Goal: Task Accomplishment & Management: Manage account settings

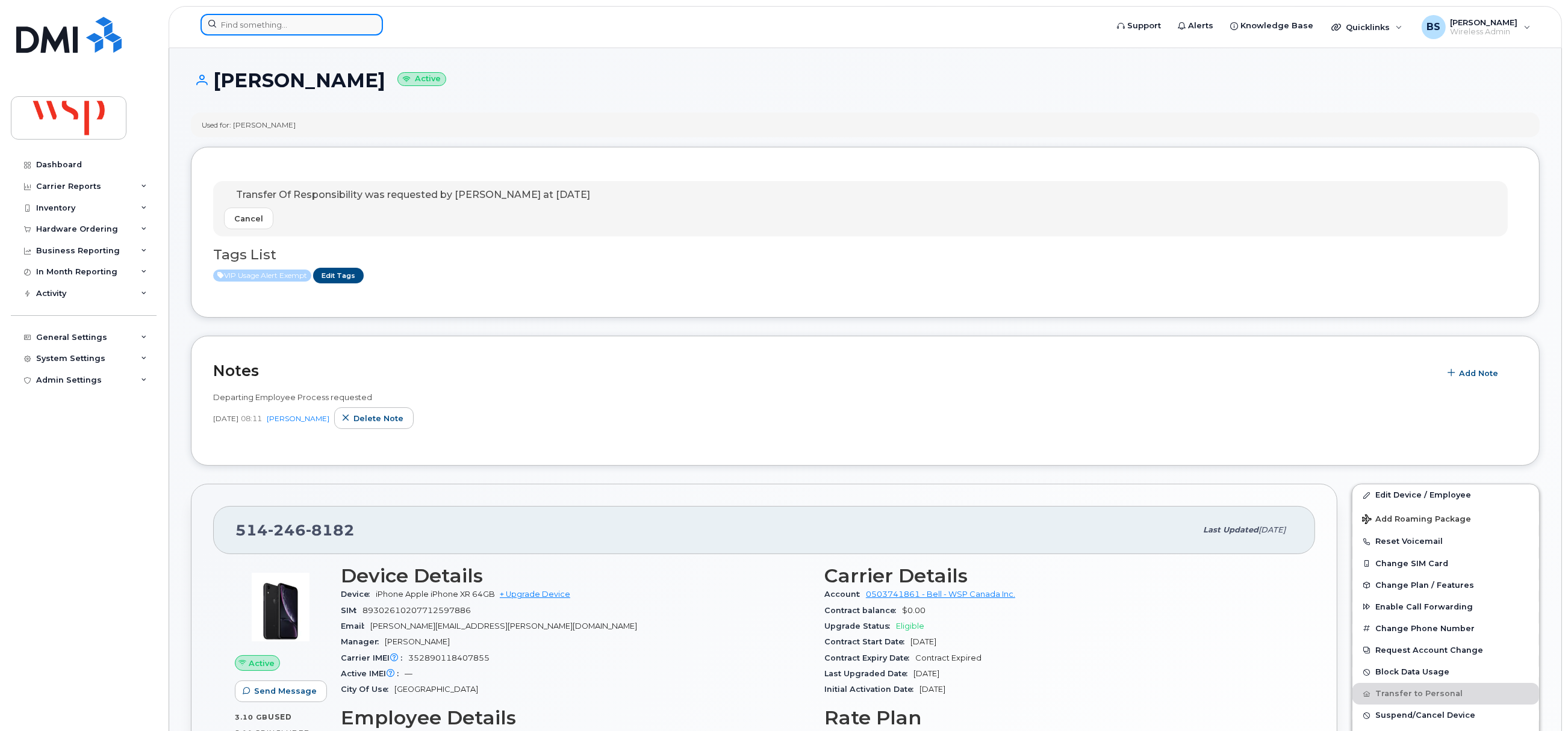
click at [289, 27] on input at bounding box center [292, 25] width 182 height 21
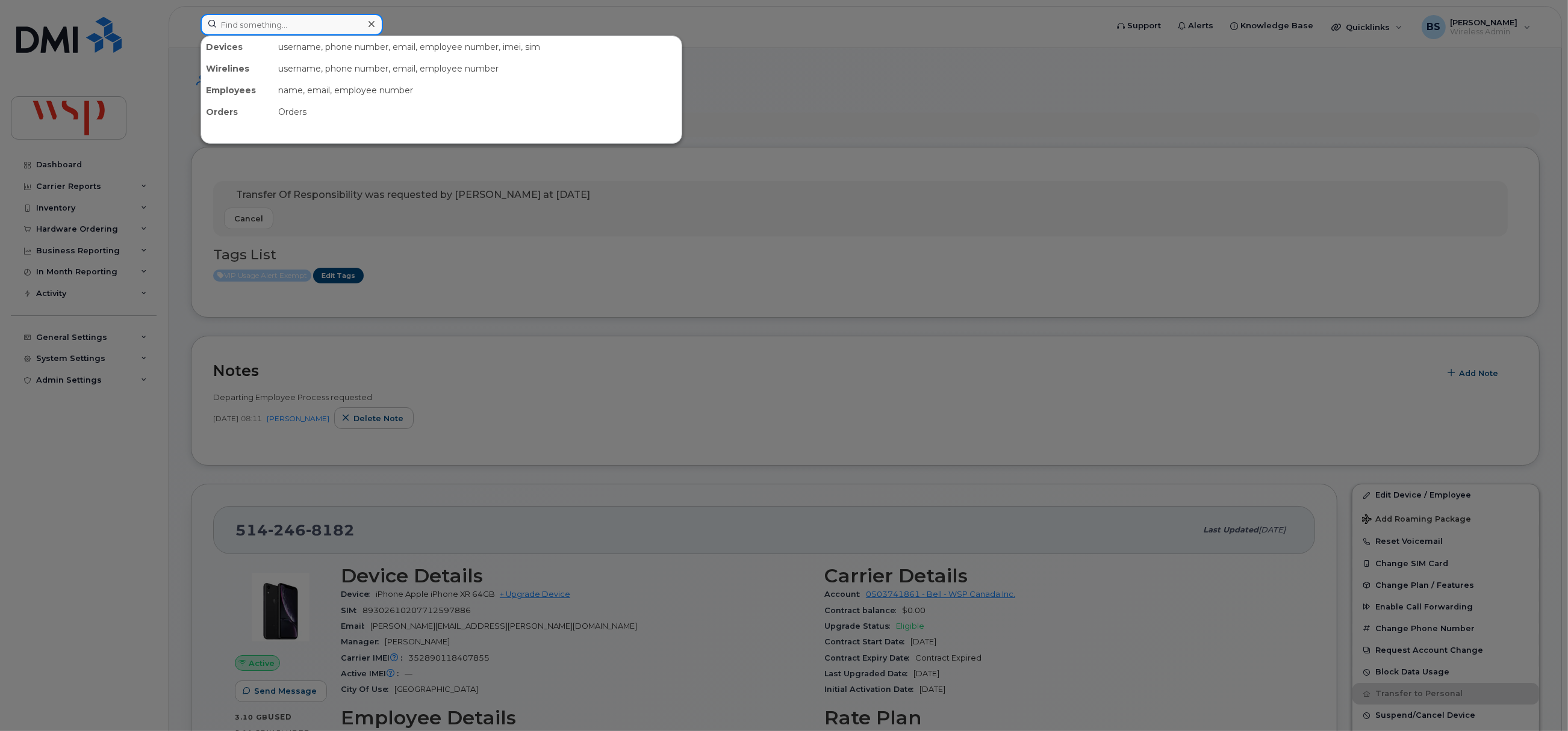
paste input "Cody Crozier"
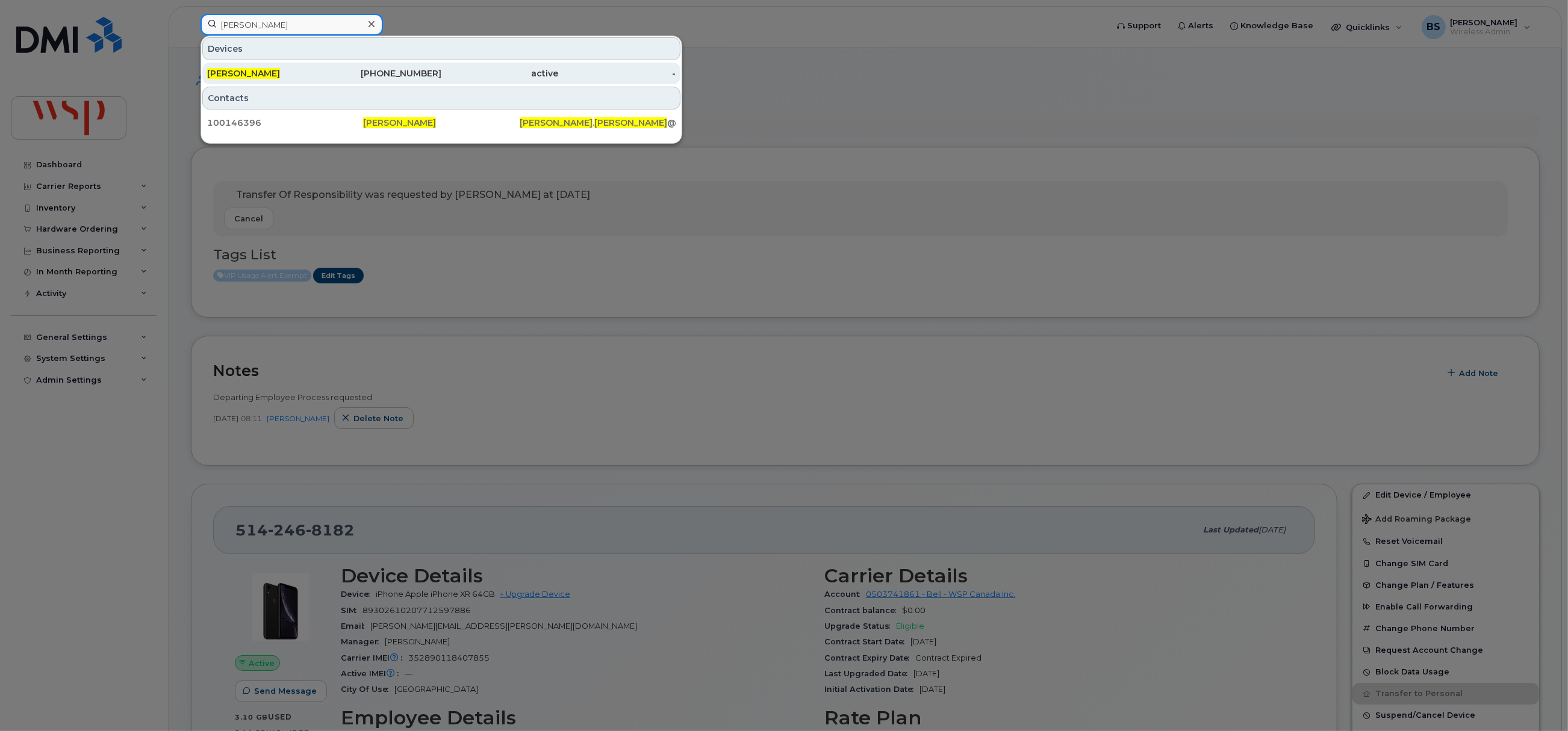
type input "Cody Crozier"
click at [256, 70] on span "CODY CROZIER" at bounding box center [243, 74] width 73 height 11
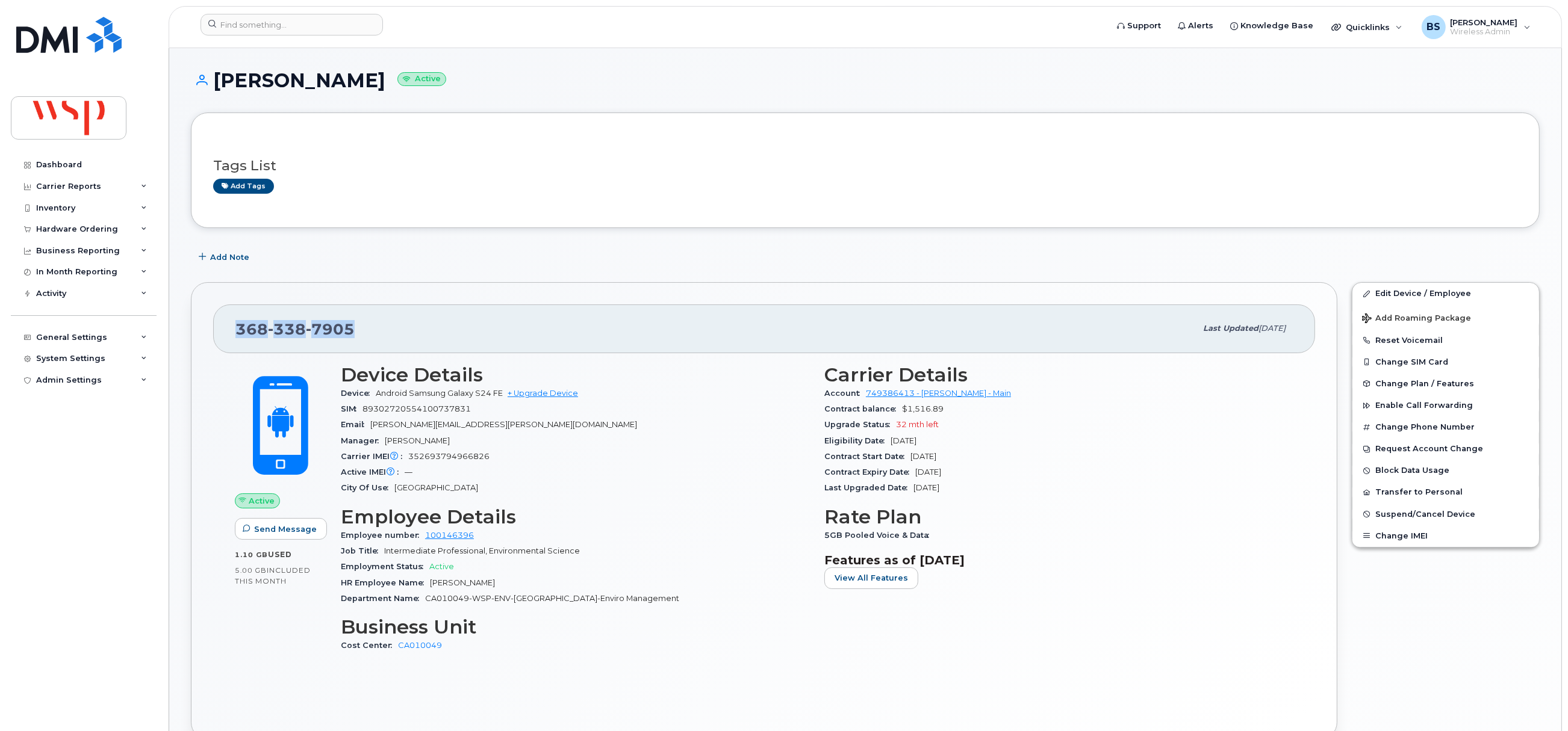
drag, startPoint x: 329, startPoint y: 330, endPoint x: 237, endPoint y: 332, distance: 92.0
click at [238, 332] on div "[PHONE_NUMBER]" at bounding box center [715, 329] width 961 height 25
copy span "[PHONE_NUMBER]"
click at [275, 29] on input at bounding box center [292, 25] width 182 height 21
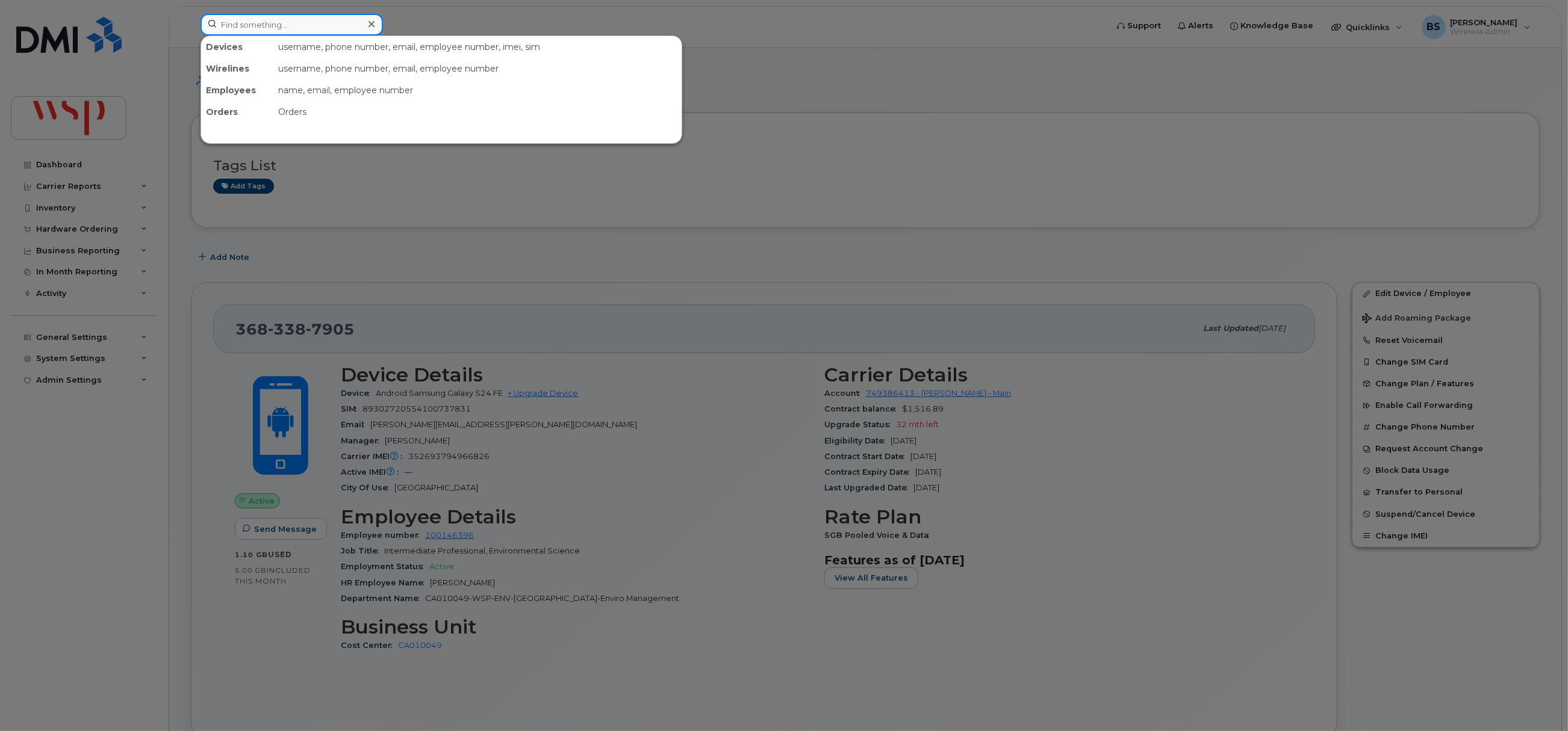
paste input "[PHONE_NUMBER]"
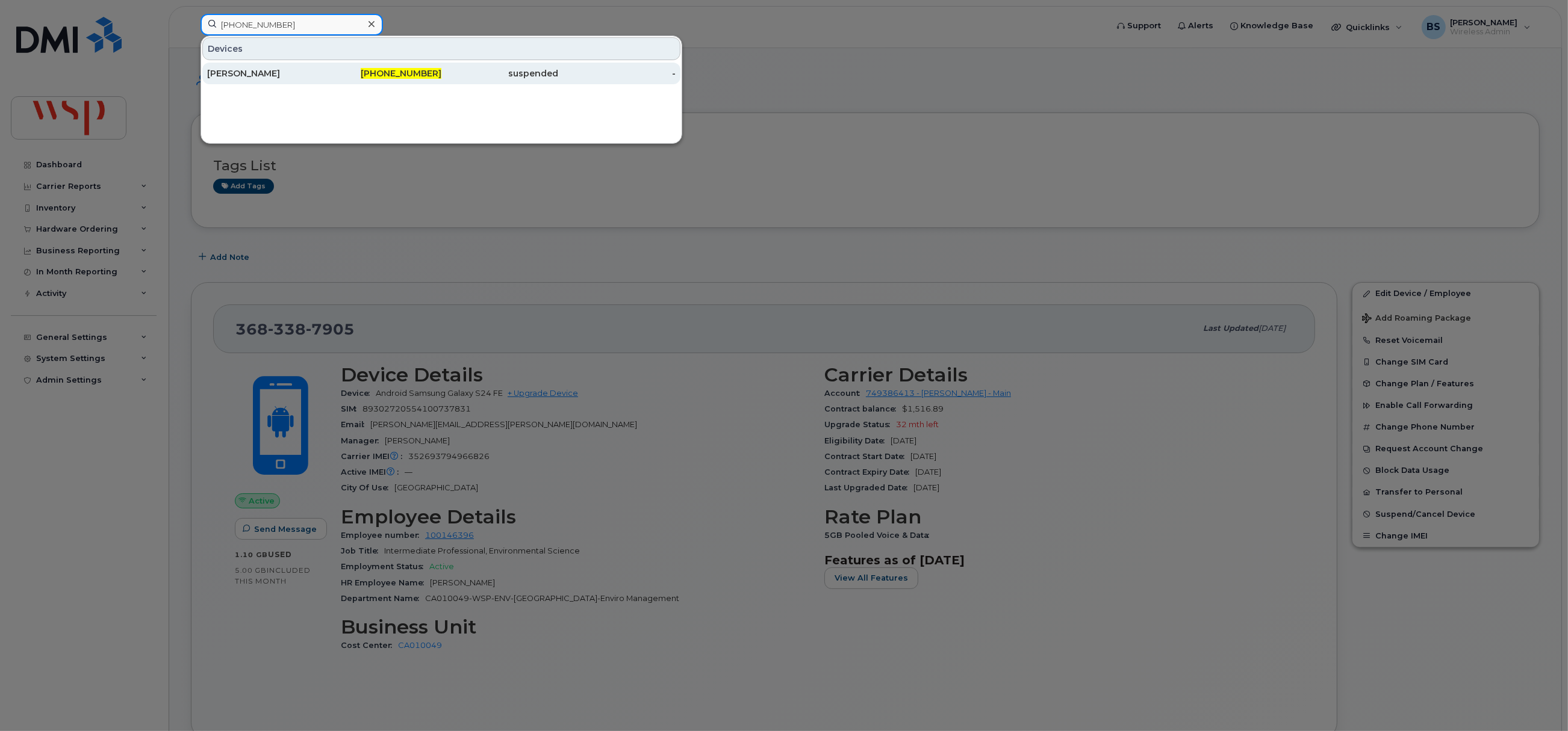
type input "705-698-0841"
click at [255, 70] on div "Kelsey Patterson" at bounding box center [265, 74] width 117 height 12
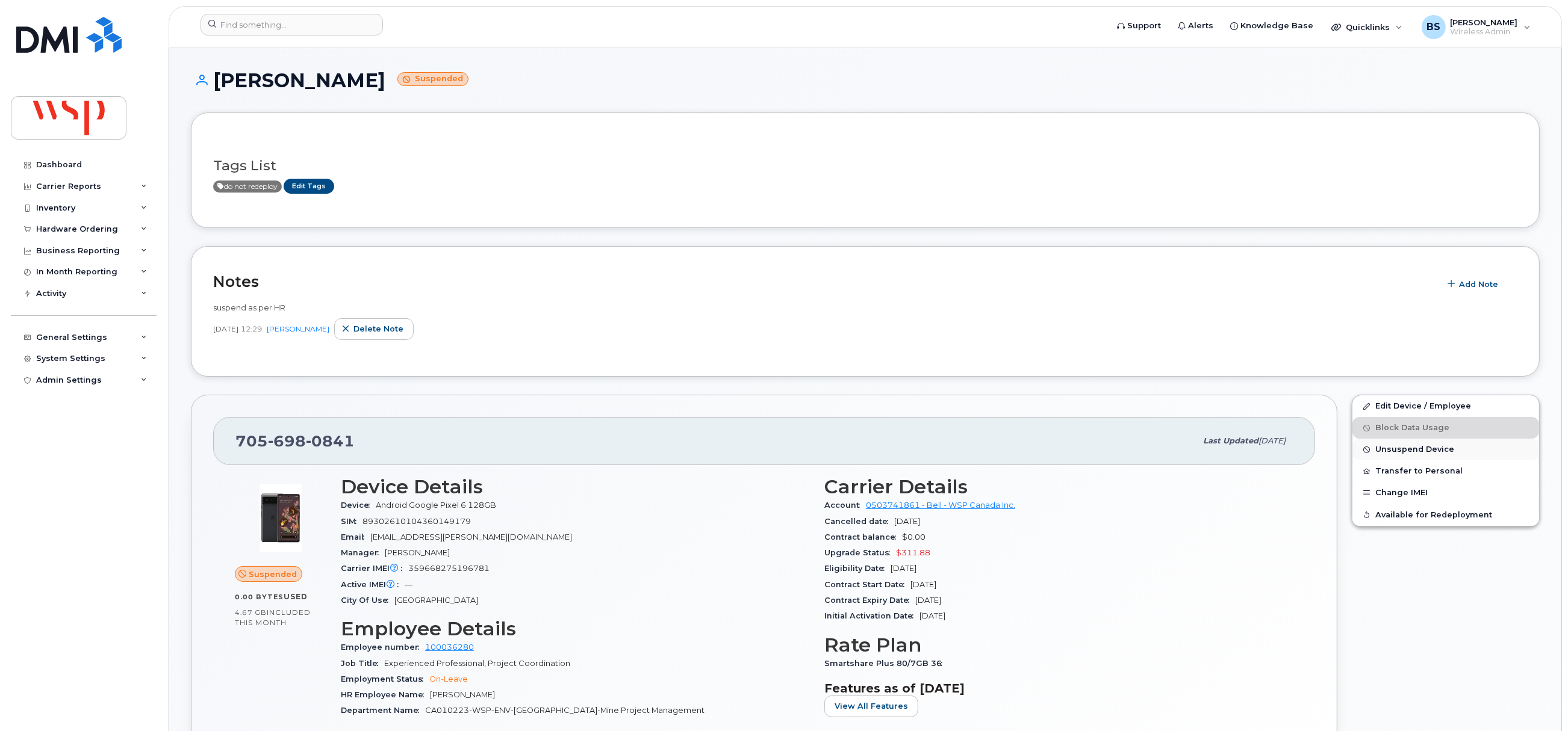
click at [1383, 451] on span "Unsuspend Device" at bounding box center [1415, 450] width 79 height 9
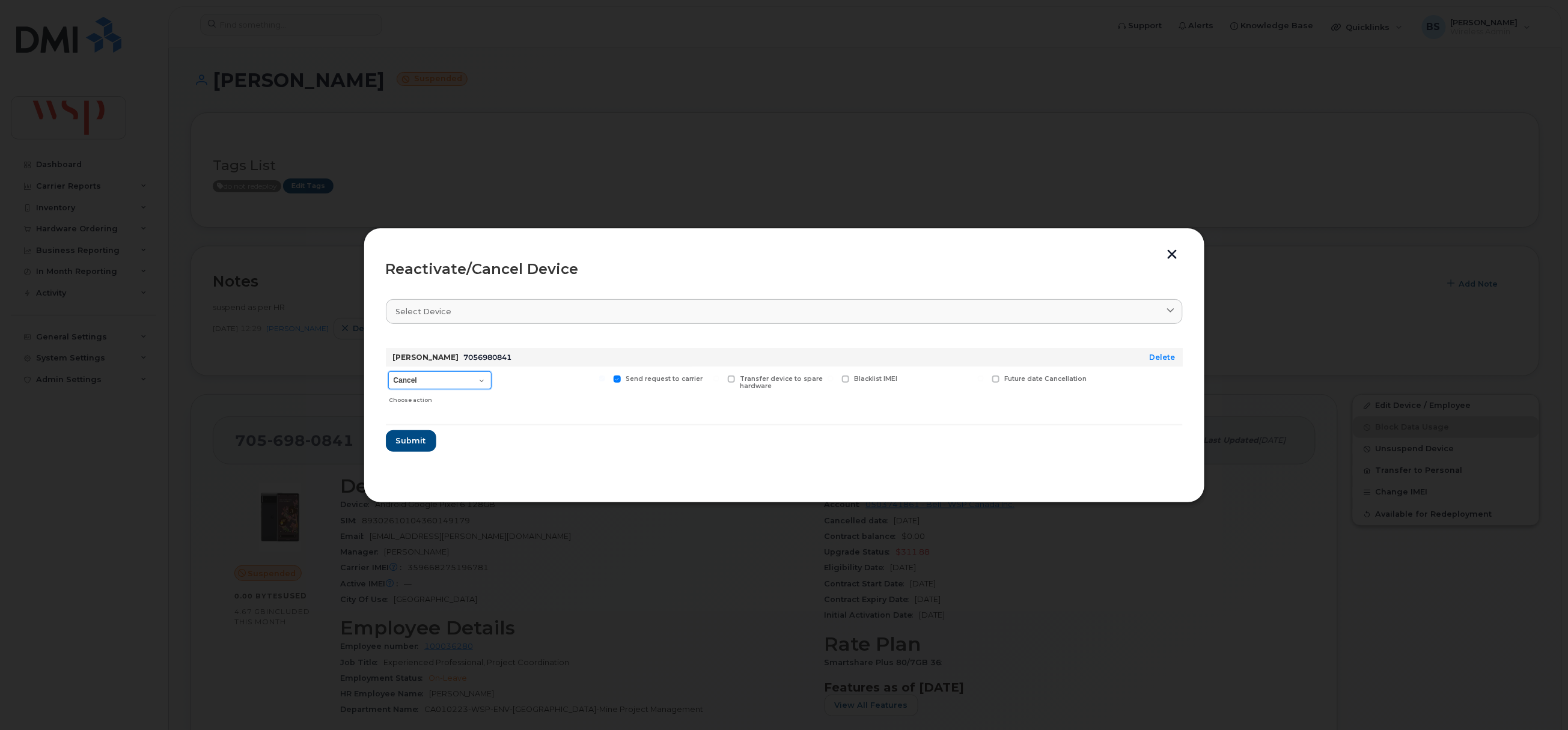
click at [435, 384] on select "Cancel Suspend - Extend Suspension Reactivate" at bounding box center [439, 380] width 104 height 18
select select "[object Object]"
click at [388, 372] on select "Cancel Suspend - Extend Suspension Reactivate" at bounding box center [439, 380] width 104 height 18
click at [1171, 254] on button "button" at bounding box center [1172, 256] width 18 height 13
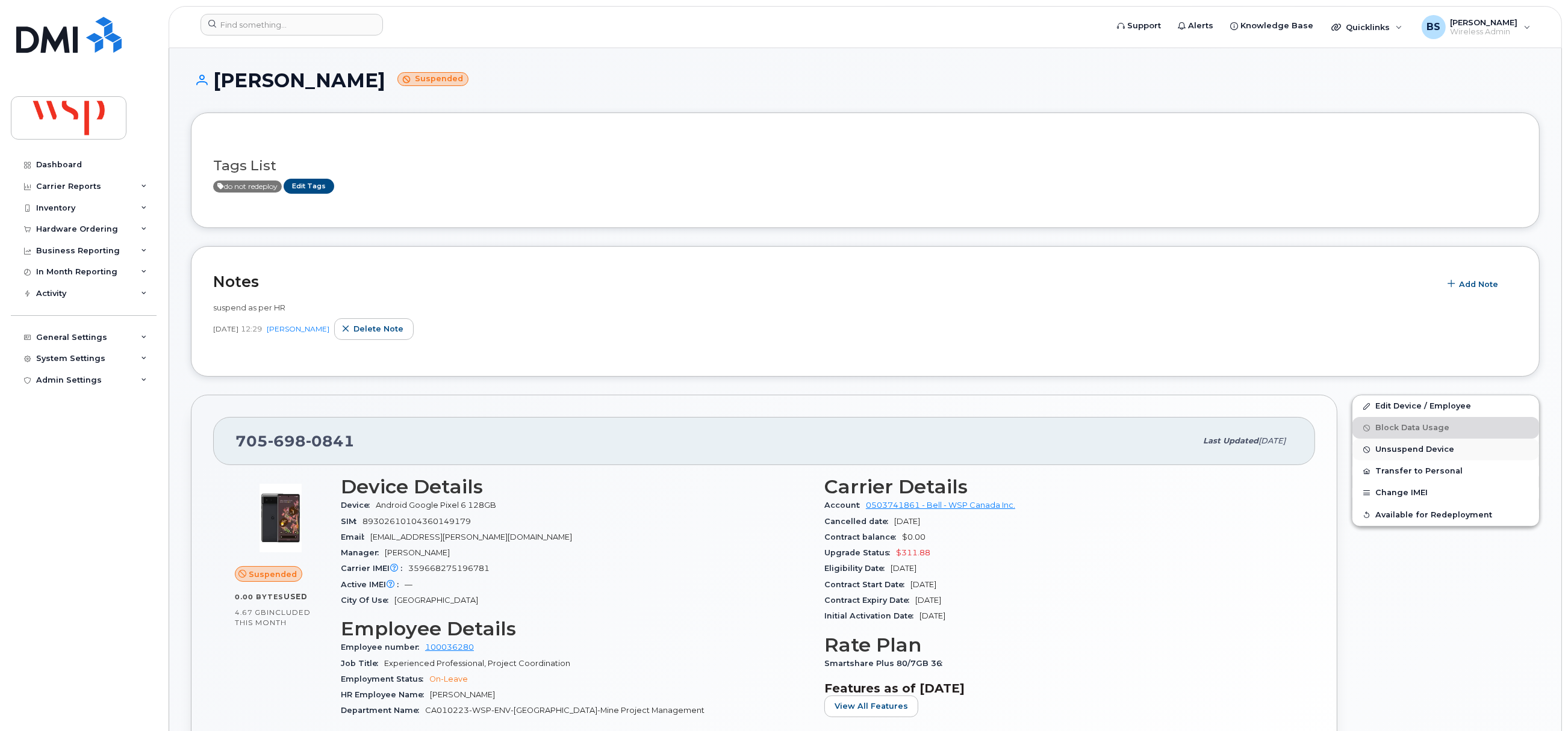
click at [1390, 450] on span "Unsuspend Device" at bounding box center [1415, 450] width 79 height 9
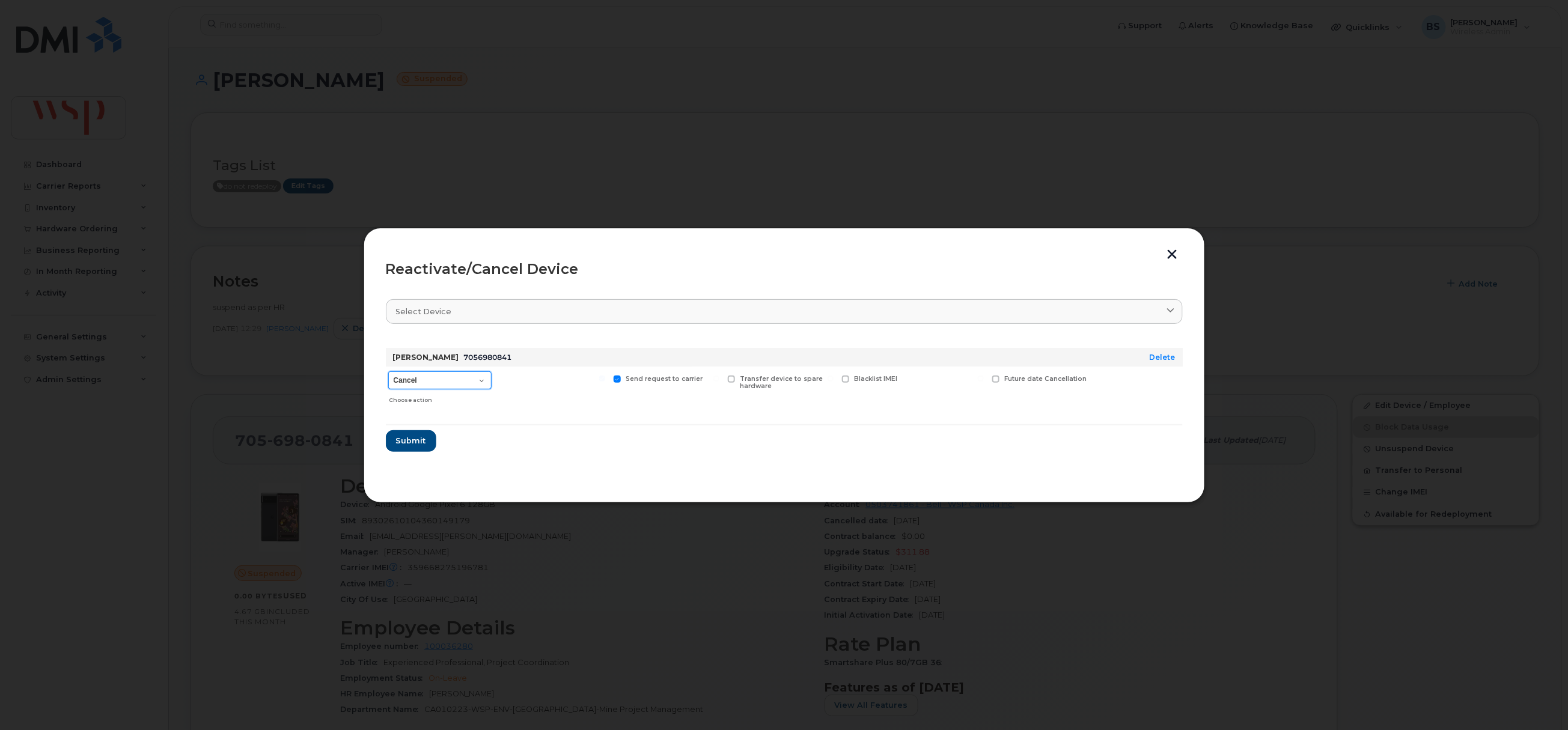
click at [443, 380] on select "Cancel Suspend - Extend Suspension Reactivate" at bounding box center [439, 380] width 104 height 18
select select "[object Object]"
click at [388, 372] on select "Cancel Suspend - Extend Suspension Reactivate" at bounding box center [439, 380] width 104 height 18
click at [409, 442] on span "Submit" at bounding box center [410, 440] width 30 height 11
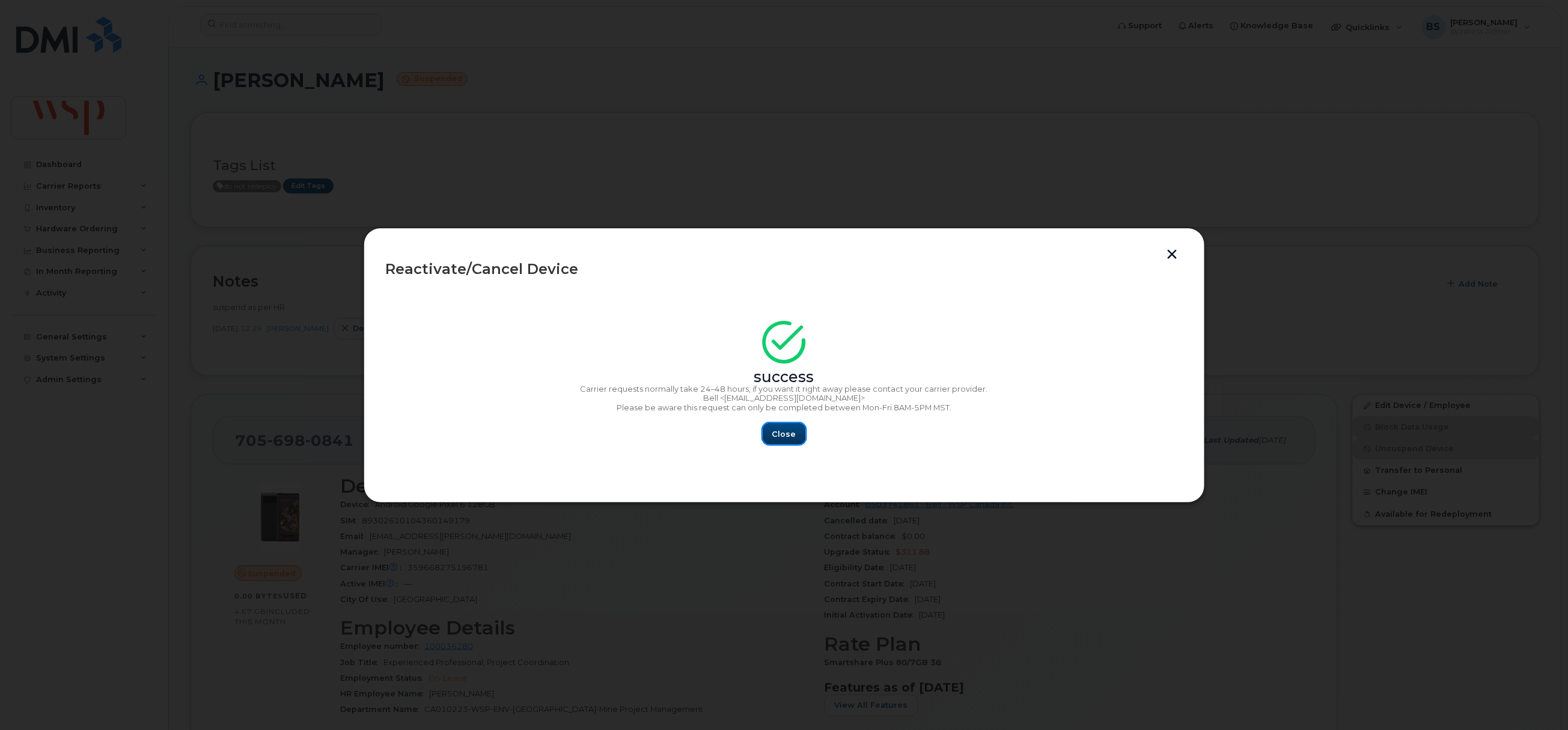
click at [793, 435] on span "Close" at bounding box center [784, 434] width 24 height 11
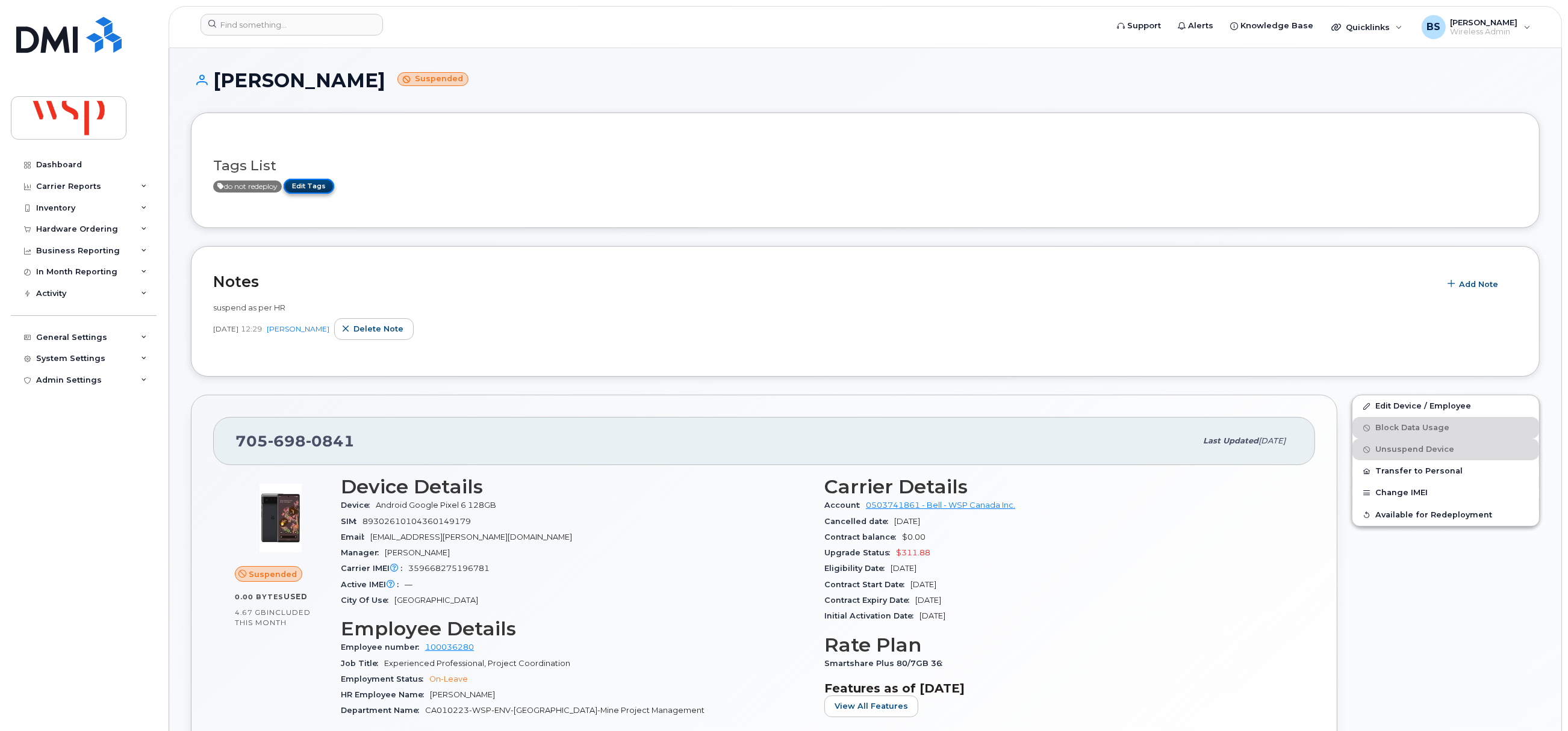
click at [315, 184] on link "Edit Tags" at bounding box center [308, 186] width 50 height 15
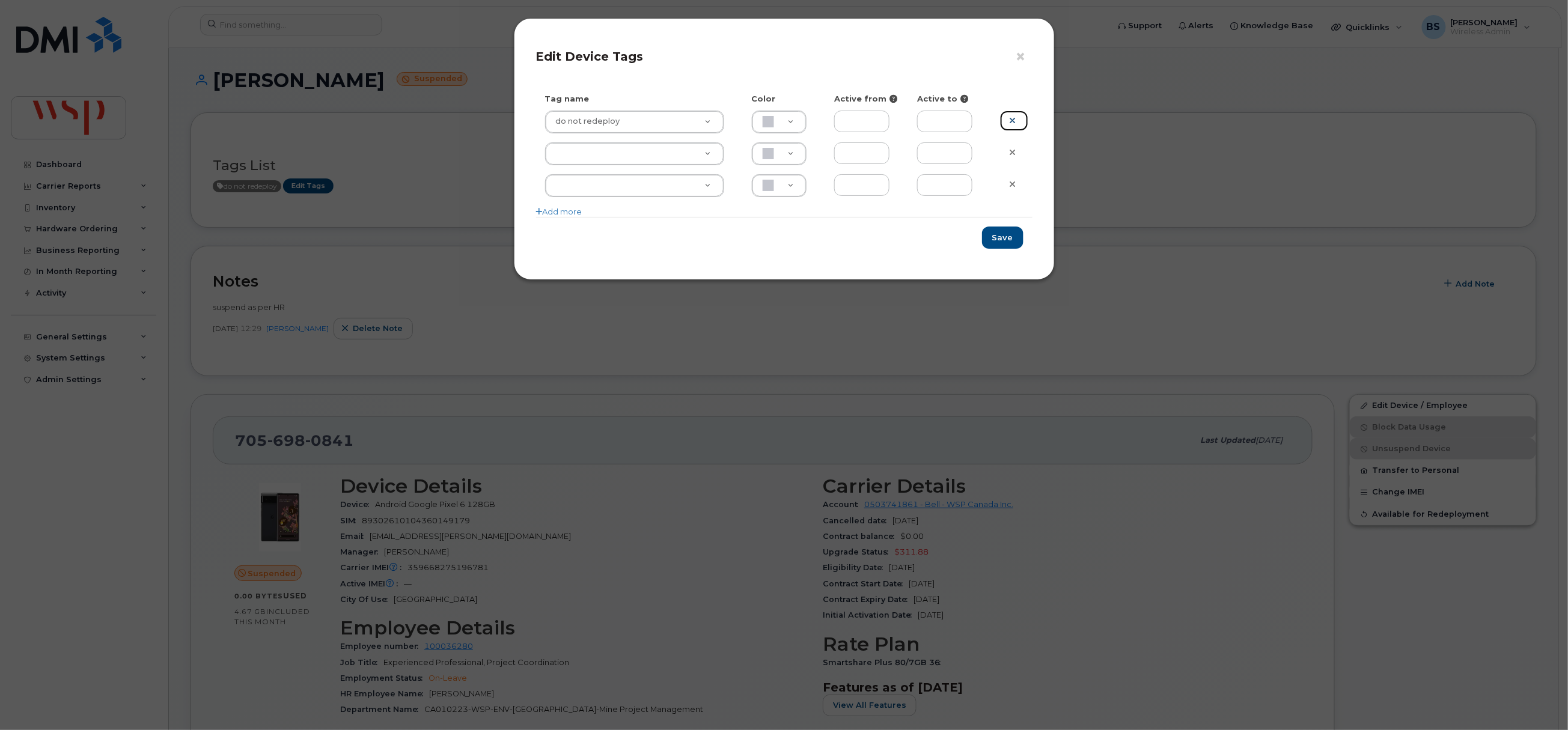
click at [1011, 120] on icon at bounding box center [1013, 120] width 7 height 9
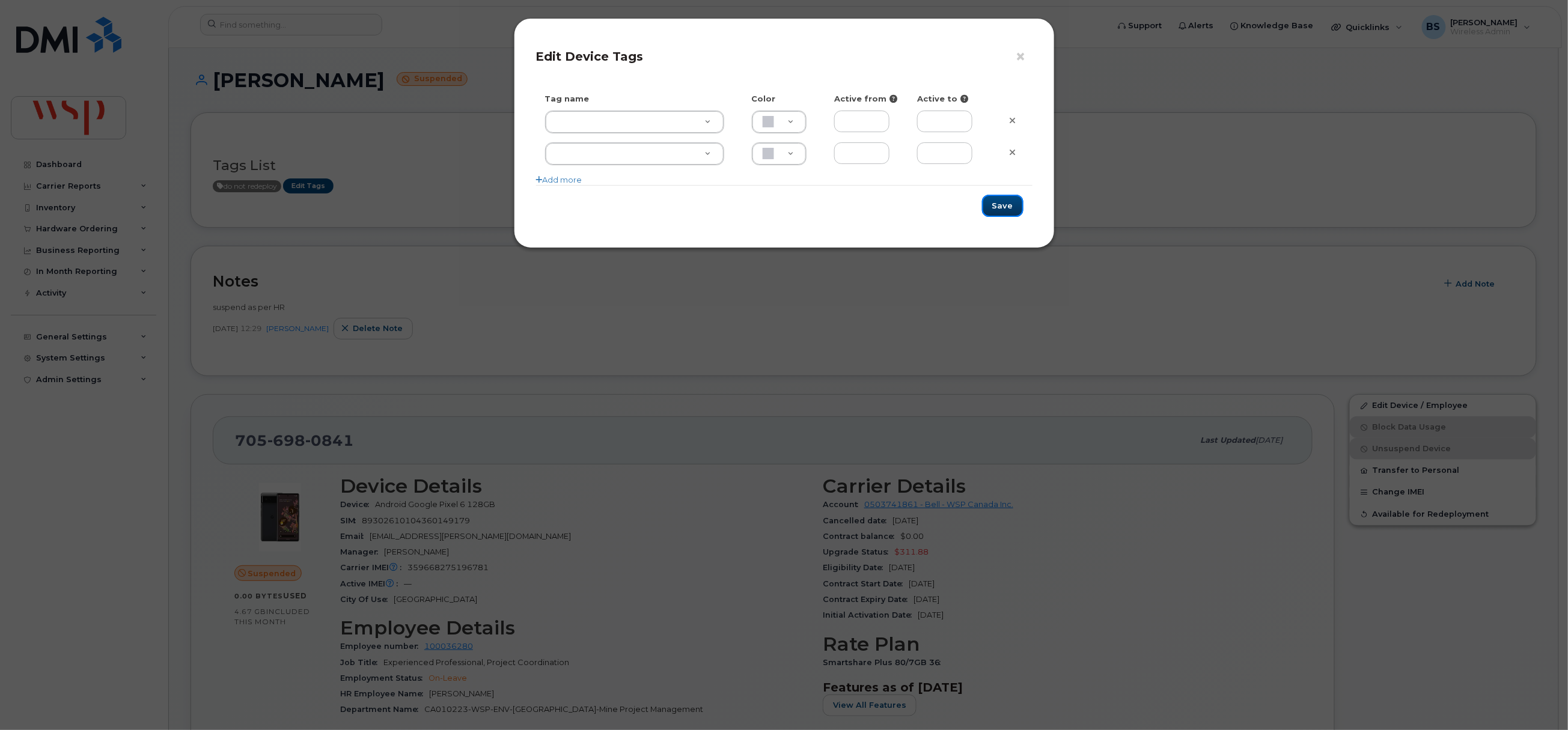
drag, startPoint x: 1010, startPoint y: 203, endPoint x: 1002, endPoint y: 202, distance: 8.1
click at [1009, 203] on button "Save" at bounding box center [1003, 205] width 41 height 22
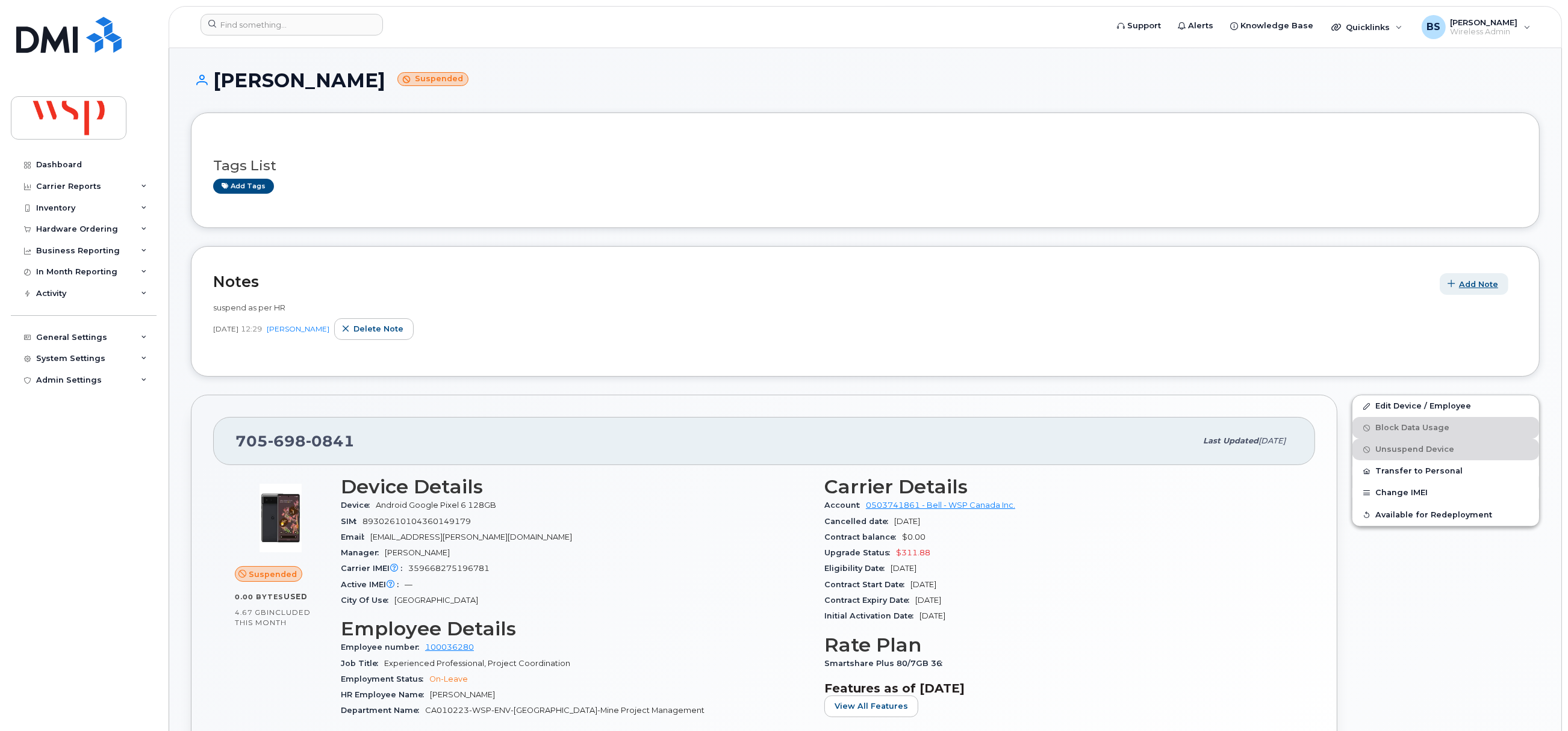
click at [1486, 287] on span "Add Note" at bounding box center [1479, 284] width 39 height 11
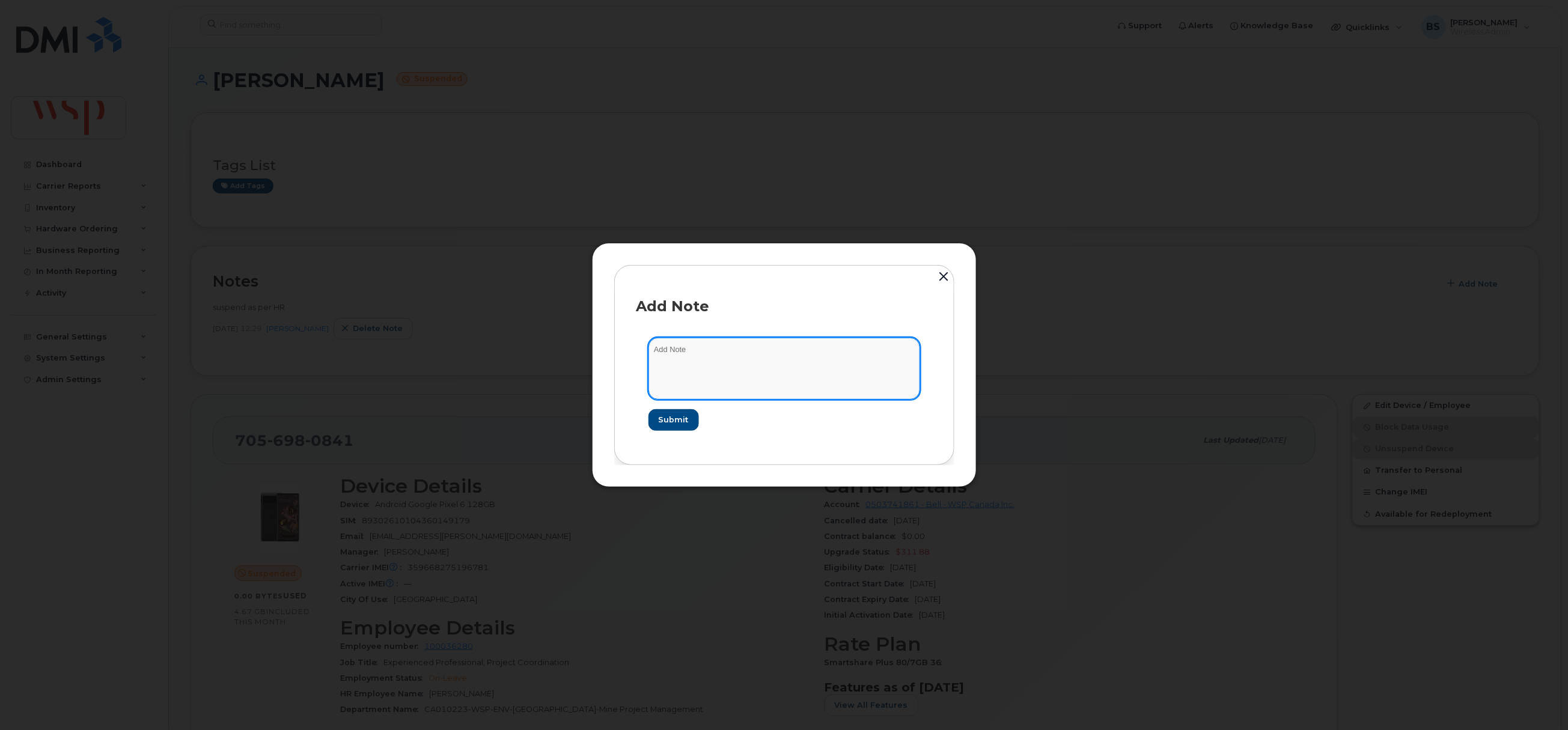
drag, startPoint x: 780, startPoint y: 375, endPoint x: 779, endPoint y: 367, distance: 8.1
click at [777, 375] on textarea at bounding box center [784, 369] width 272 height 62
type textarea "returned to work - reactivated"
click at [673, 424] on span "Submit" at bounding box center [673, 420] width 30 height 11
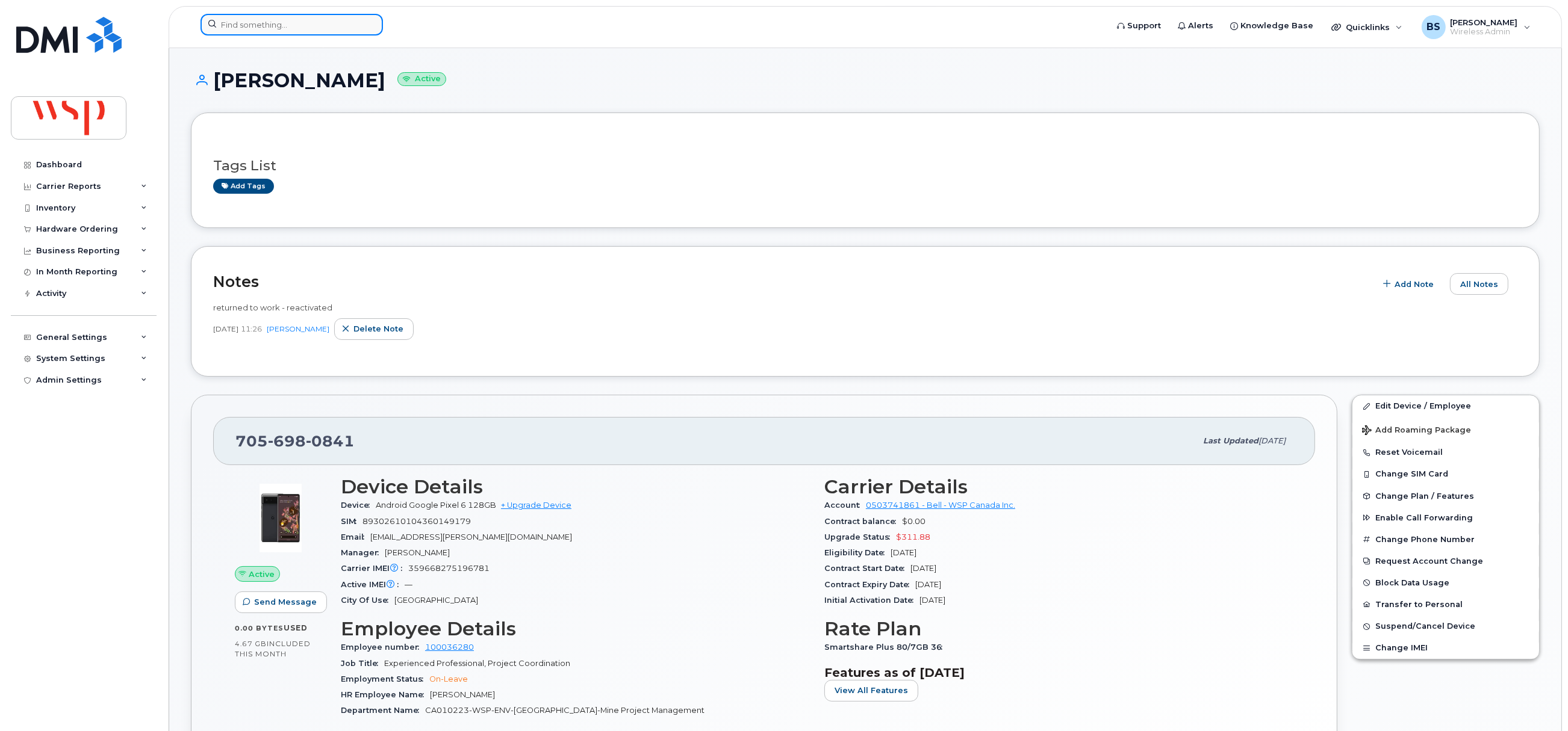
drag, startPoint x: 302, startPoint y: 21, endPoint x: 295, endPoint y: 21, distance: 7.0
click at [298, 21] on input at bounding box center [292, 25] width 182 height 21
paste input "780-906-6270"
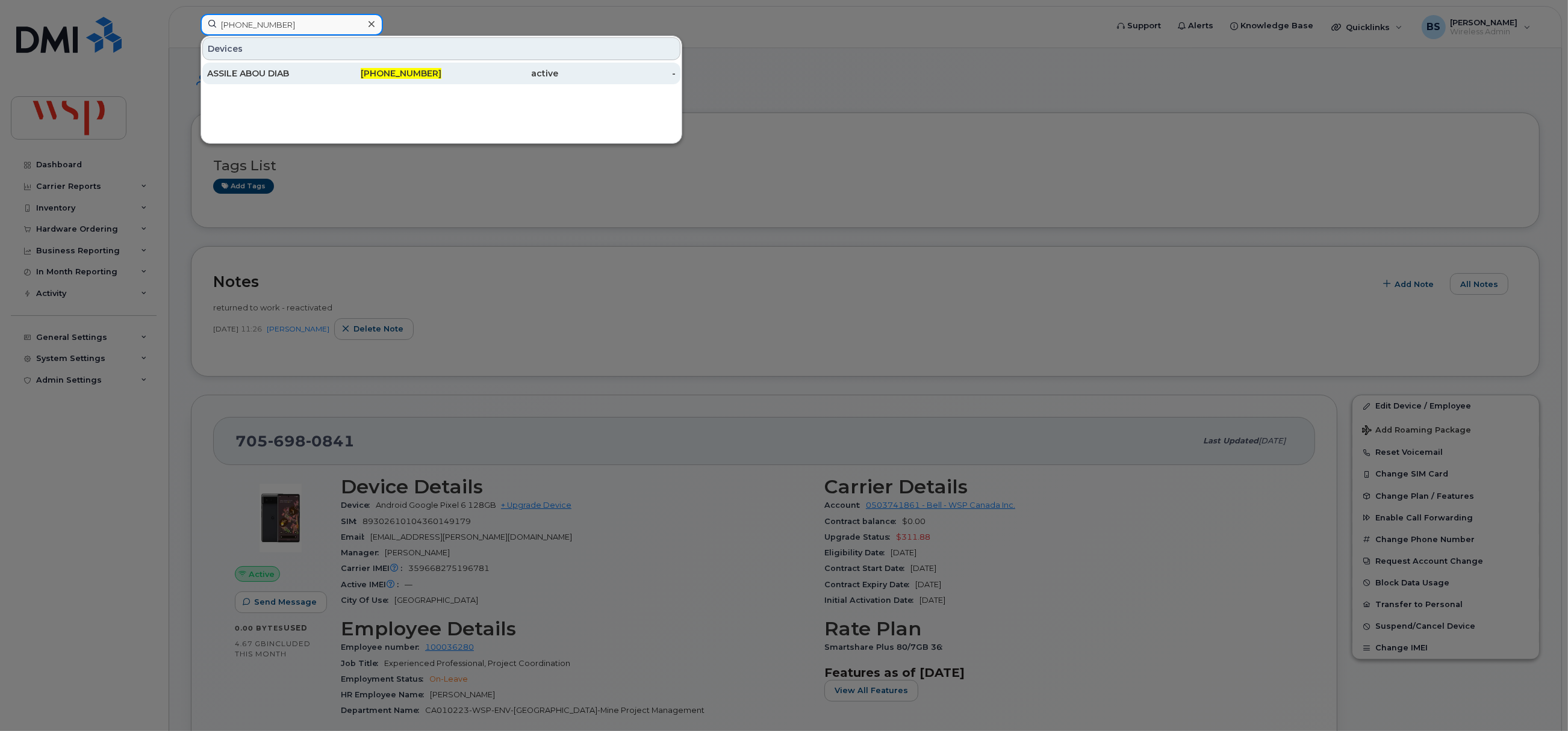
type input "780-906-6270"
drag, startPoint x: 240, startPoint y: 70, endPoint x: 255, endPoint y: 74, distance: 15.5
click at [240, 70] on div "ASSILE ABOU DIAB" at bounding box center [265, 74] width 117 height 12
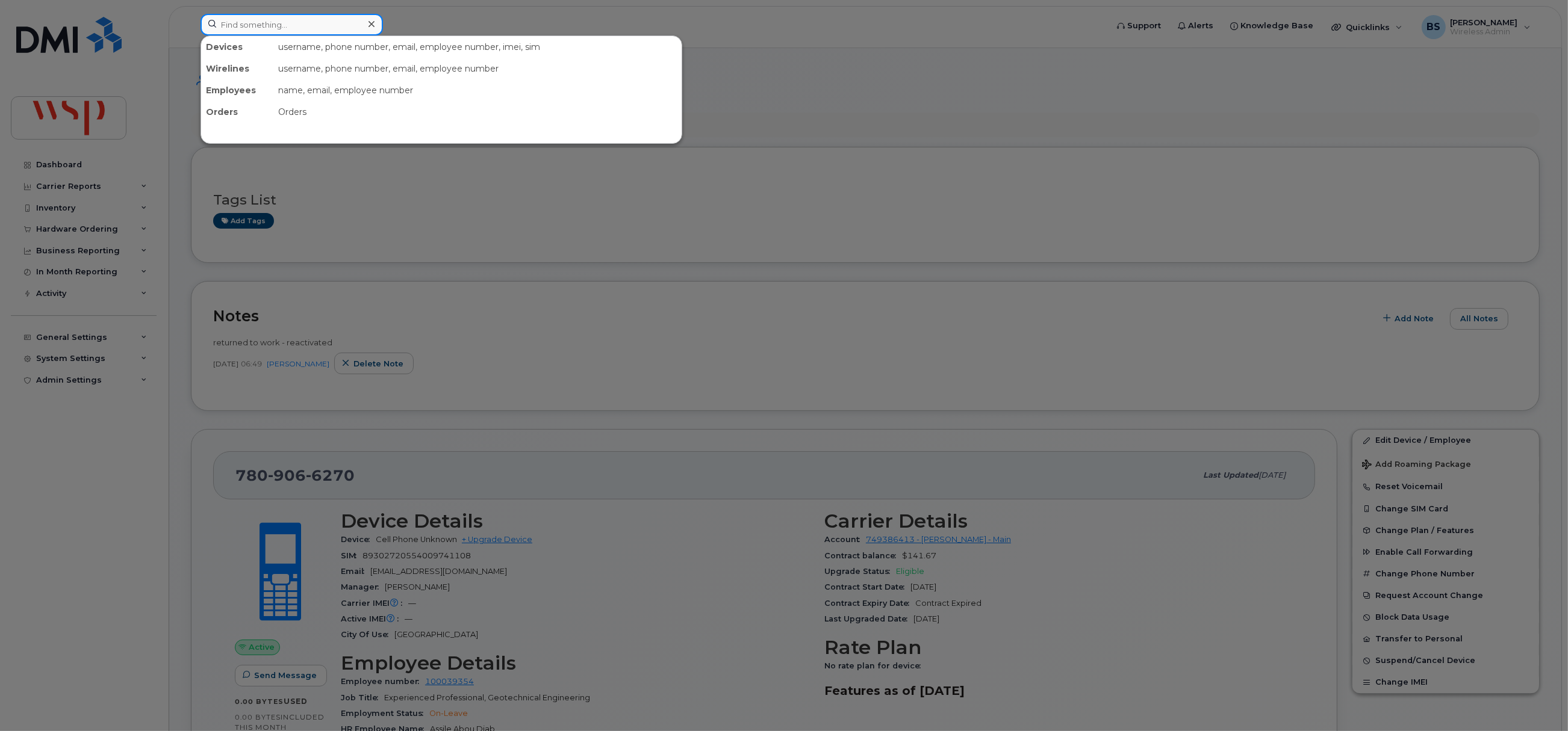
click at [266, 30] on input at bounding box center [292, 25] width 182 height 21
paste input "514-606-3447"
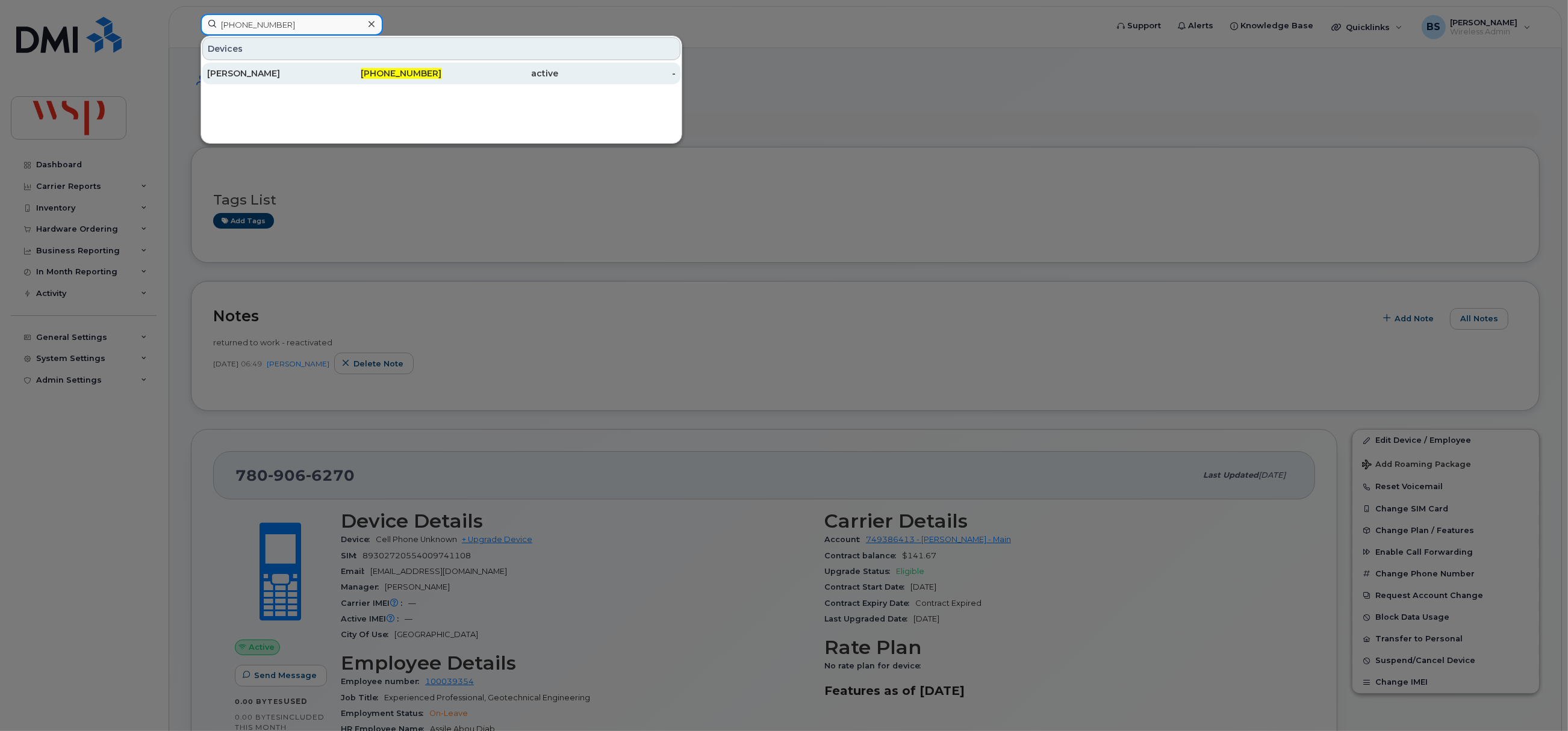
type input "514-606-3447"
drag, startPoint x: 225, startPoint y: 73, endPoint x: 267, endPoint y: 95, distance: 47.4
click at [225, 72] on div "Jean Morrisseau" at bounding box center [265, 74] width 117 height 12
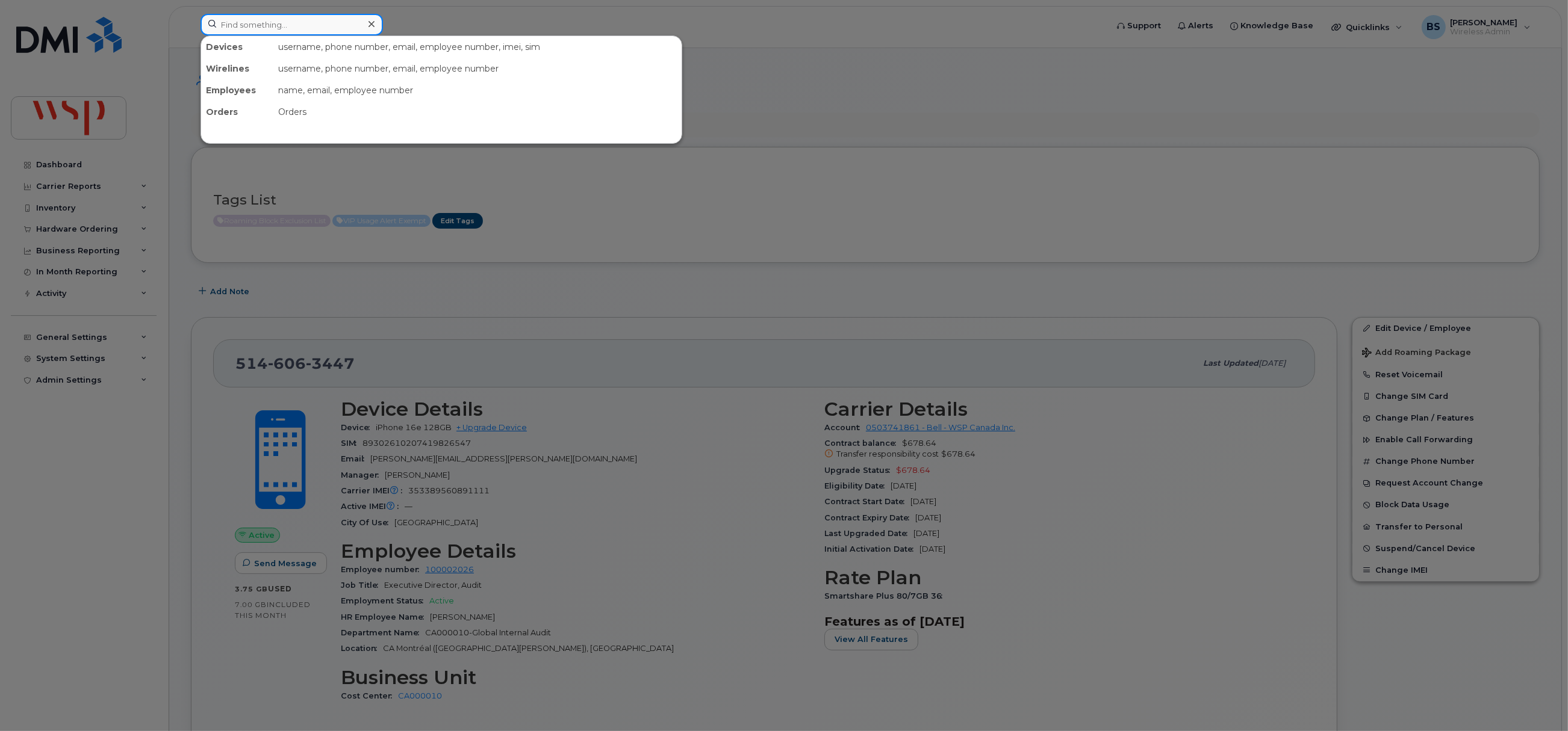
click at [278, 33] on input at bounding box center [292, 25] width 182 height 21
paste input "4377712290"
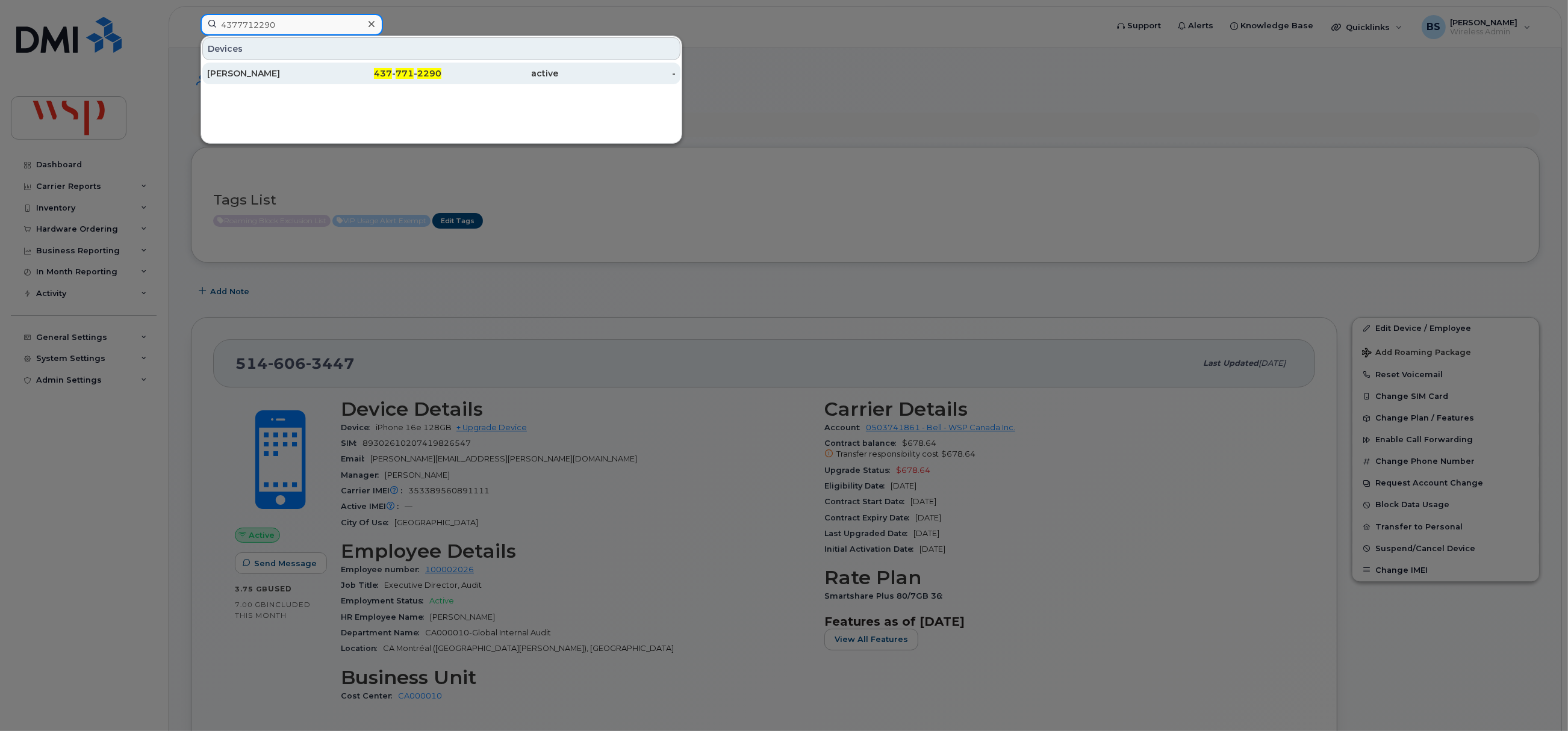
type input "4377712290"
click at [245, 70] on div "GERMEEN IBRAHIM" at bounding box center [265, 74] width 117 height 12
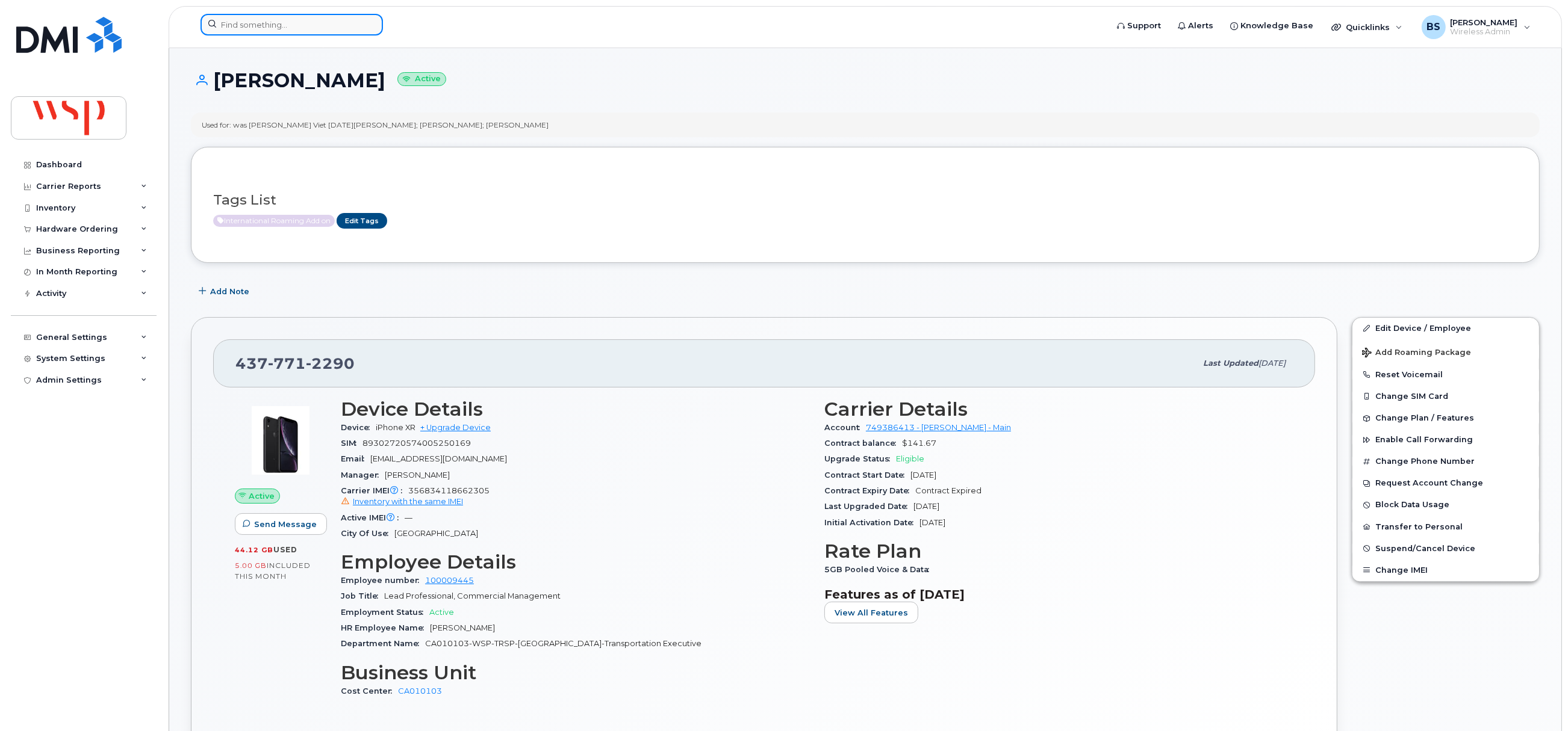
click at [284, 22] on input at bounding box center [292, 25] width 182 height 21
paste input "416) 720 2269"
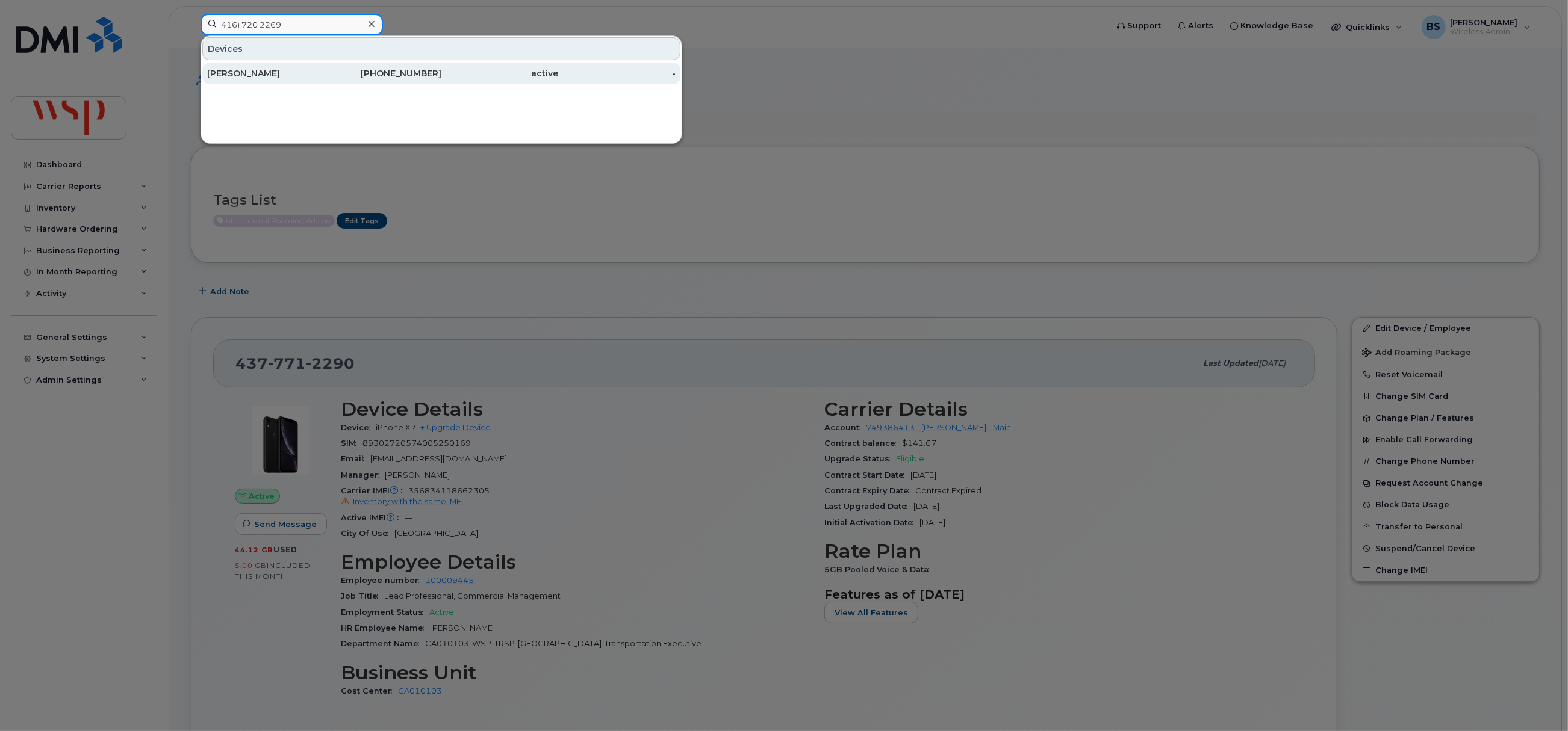
type input "416) 720 2269"
drag, startPoint x: 261, startPoint y: 68, endPoint x: 270, endPoint y: 70, distance: 9.2
click at [261, 68] on div "[PERSON_NAME]" at bounding box center [265, 74] width 117 height 12
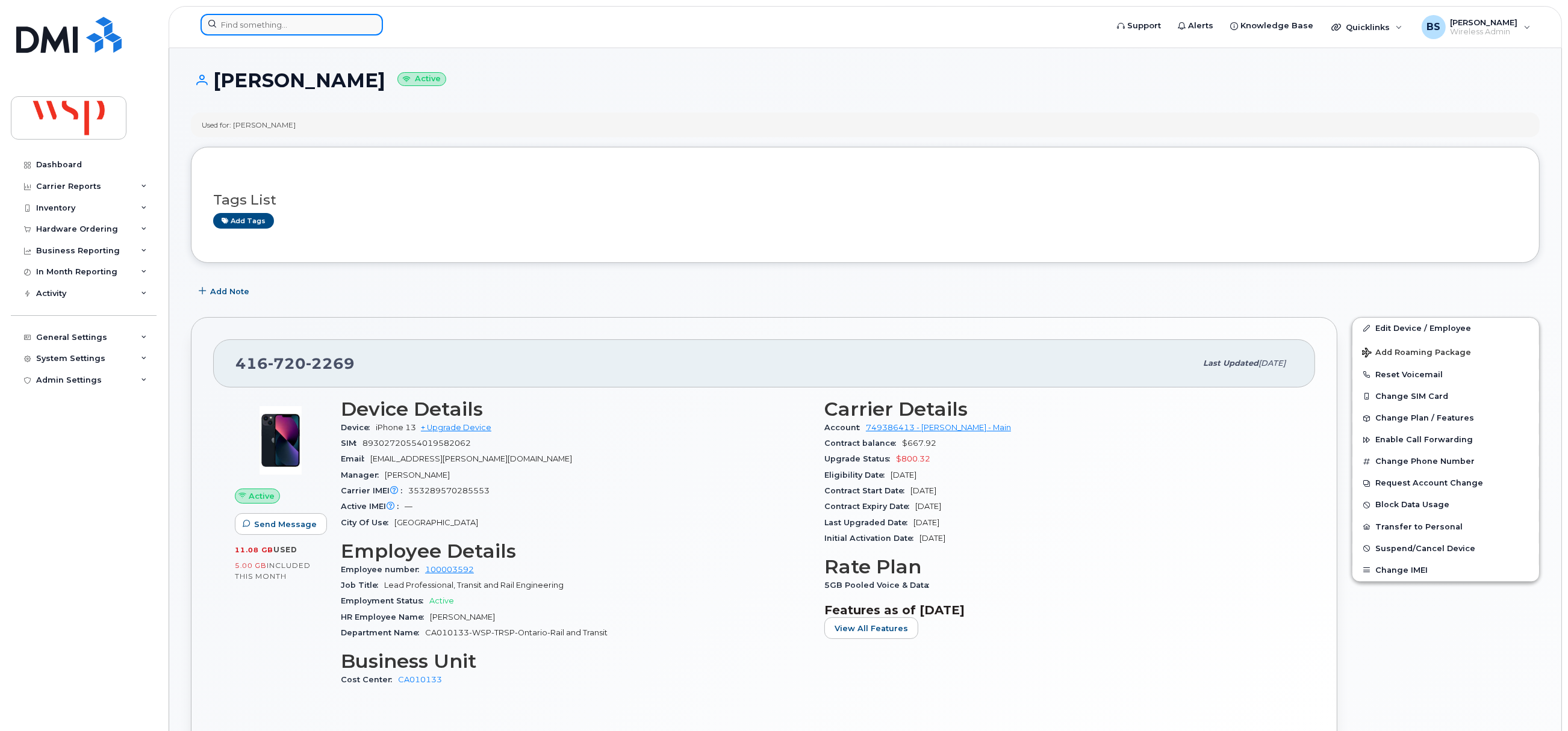
click at [316, 23] on input at bounding box center [292, 25] width 182 height 21
paste input "100002030"
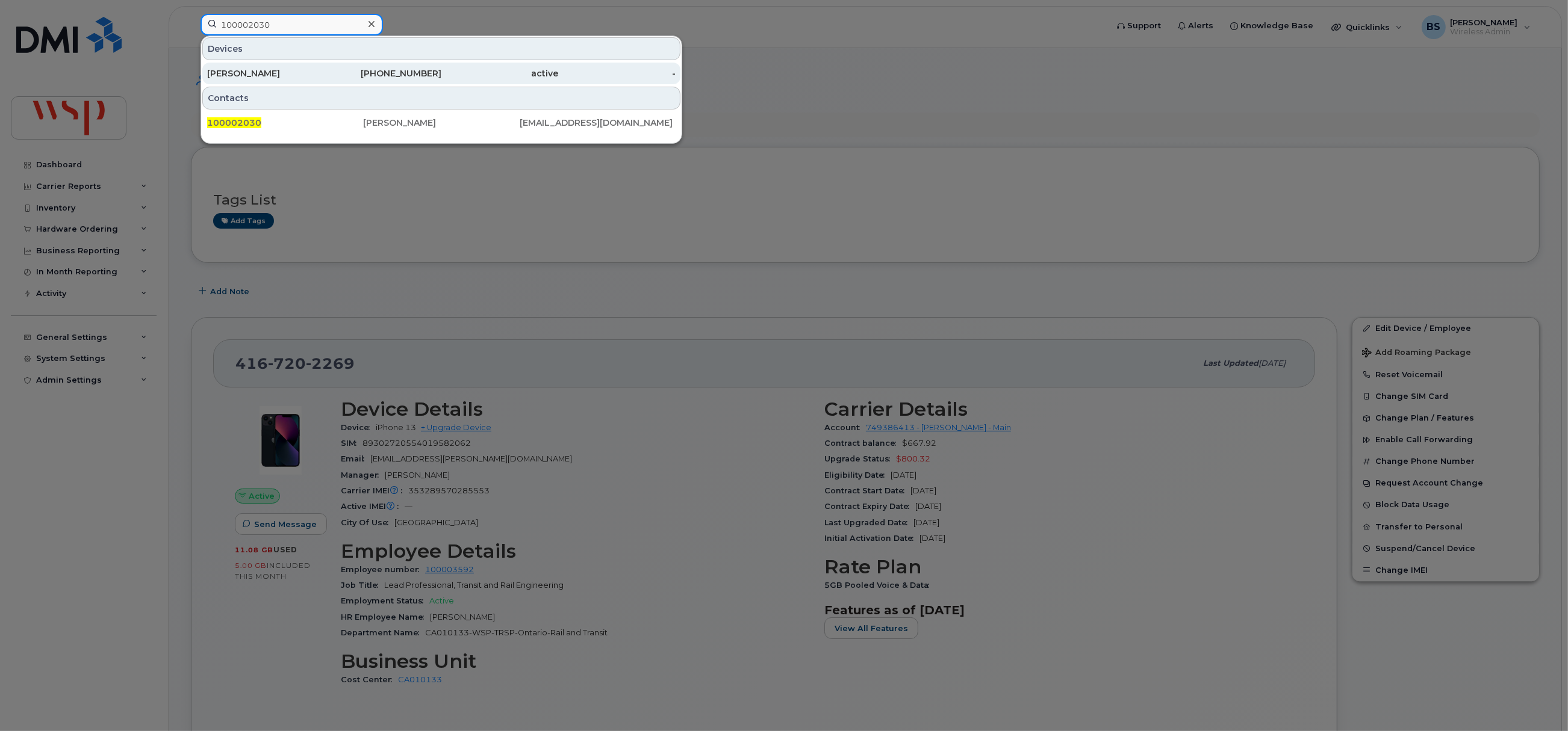
type input "100002030"
click at [250, 73] on div "[PERSON_NAME]" at bounding box center [265, 74] width 117 height 12
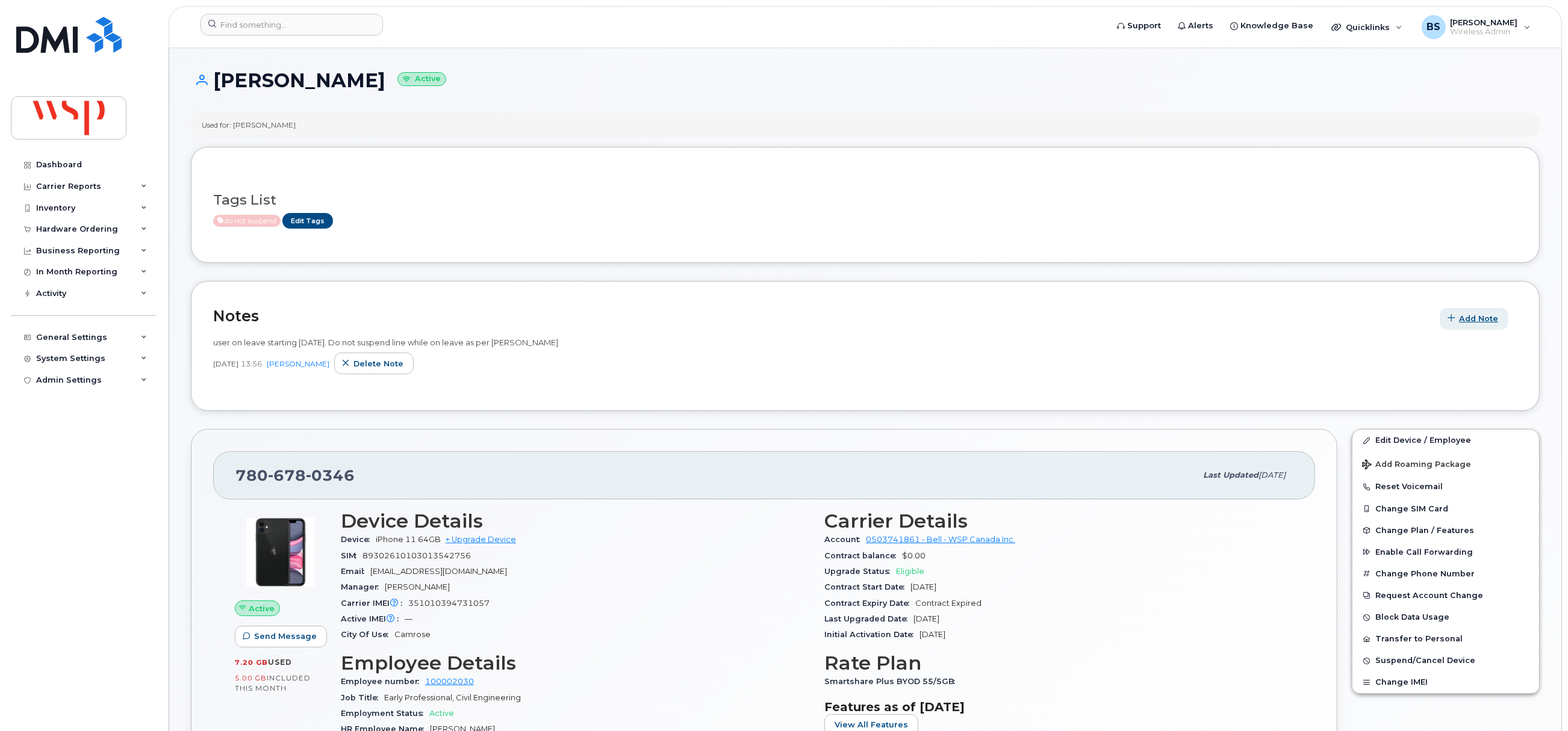
click at [1468, 317] on span "Add Note" at bounding box center [1479, 318] width 39 height 11
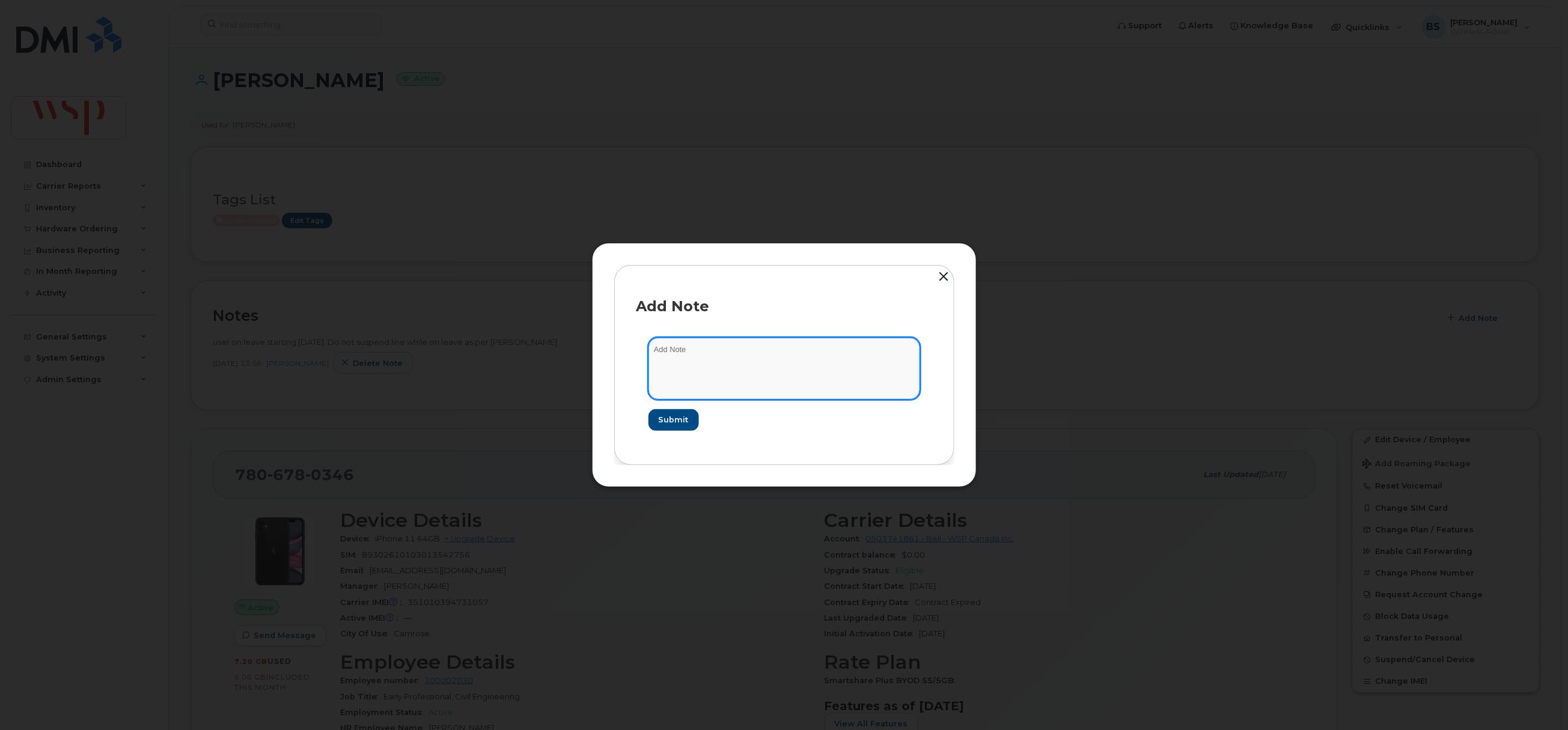
click at [700, 375] on textarea at bounding box center [784, 369] width 272 height 62
paste textarea "Please note effective [DATE], [PERSON_NAME]-EE# 100002030 is on leave."
click at [688, 363] on textarea "Please note effective [DATE], [PERSON_NAME]-EE# 100002030 is on leave." at bounding box center [784, 369] width 272 height 62
type textarea "Please note effective [DATE], [PERSON_NAME]-EE# 100002030 is on leave. Keep lin…"
click at [670, 407] on form "Please note effective [DATE], [PERSON_NAME]-EE# 100002030 is on leave. Keep lin…" at bounding box center [784, 384] width 296 height 116
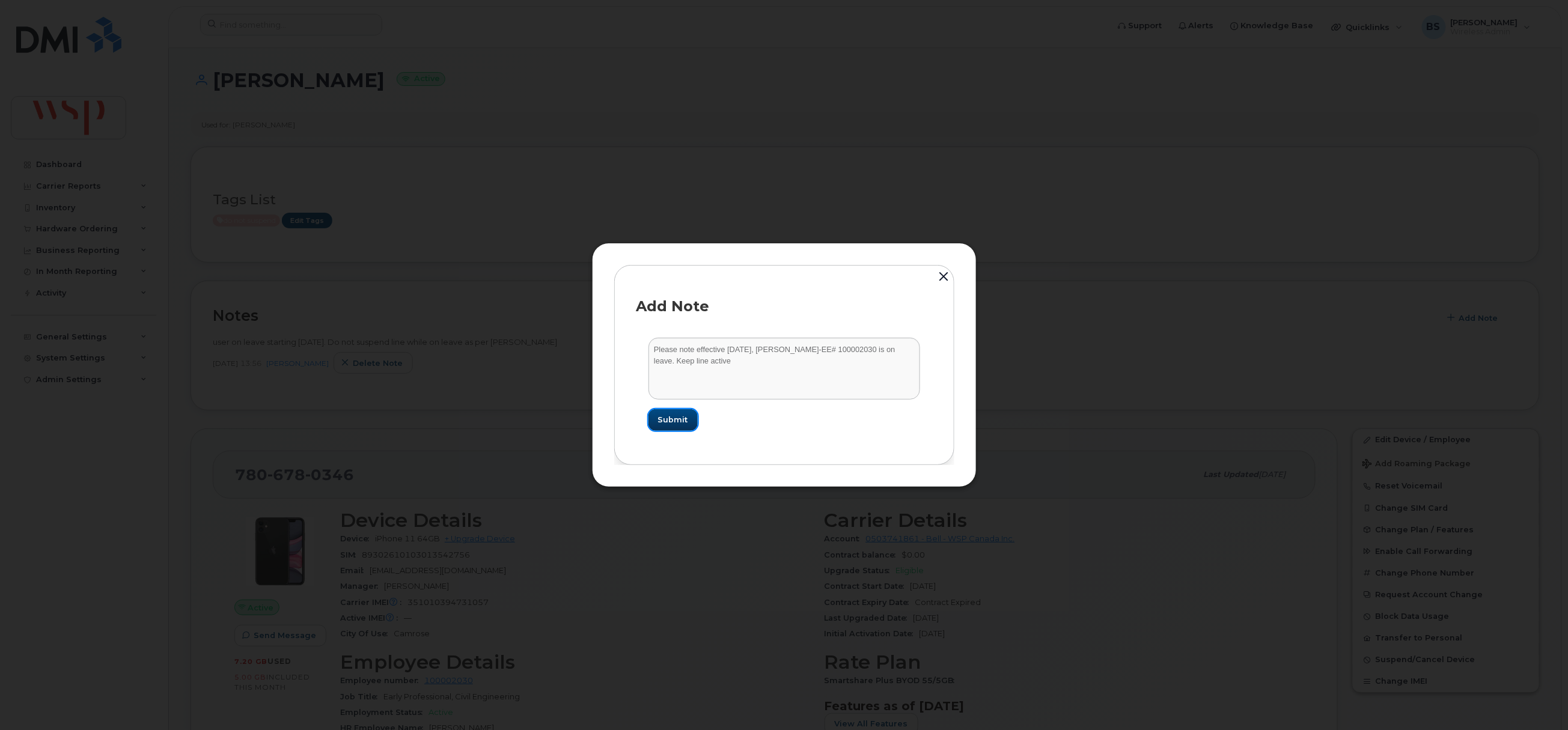
click at [672, 423] on span "Submit" at bounding box center [673, 420] width 30 height 11
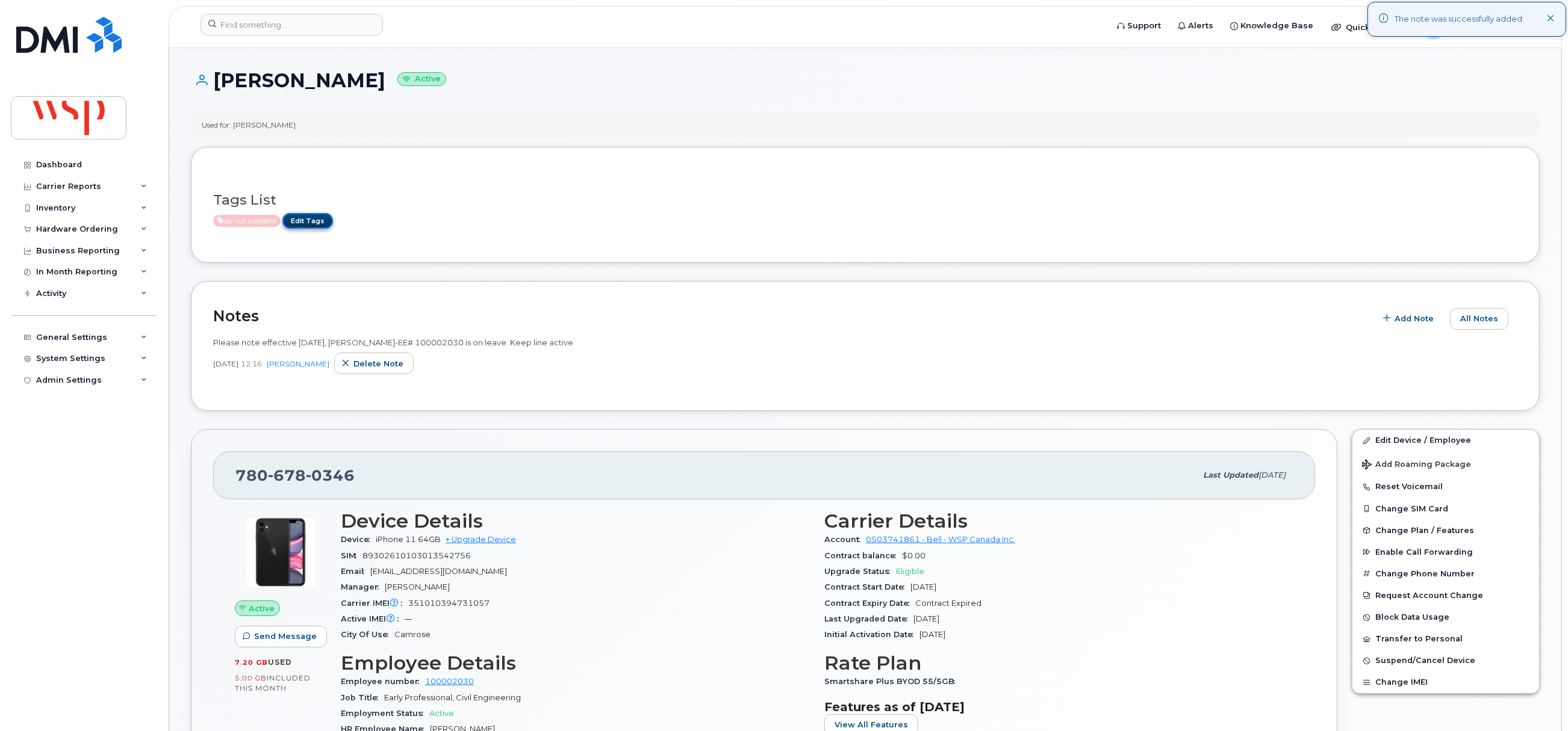
click at [316, 214] on link "Edit Tags" at bounding box center [307, 220] width 50 height 15
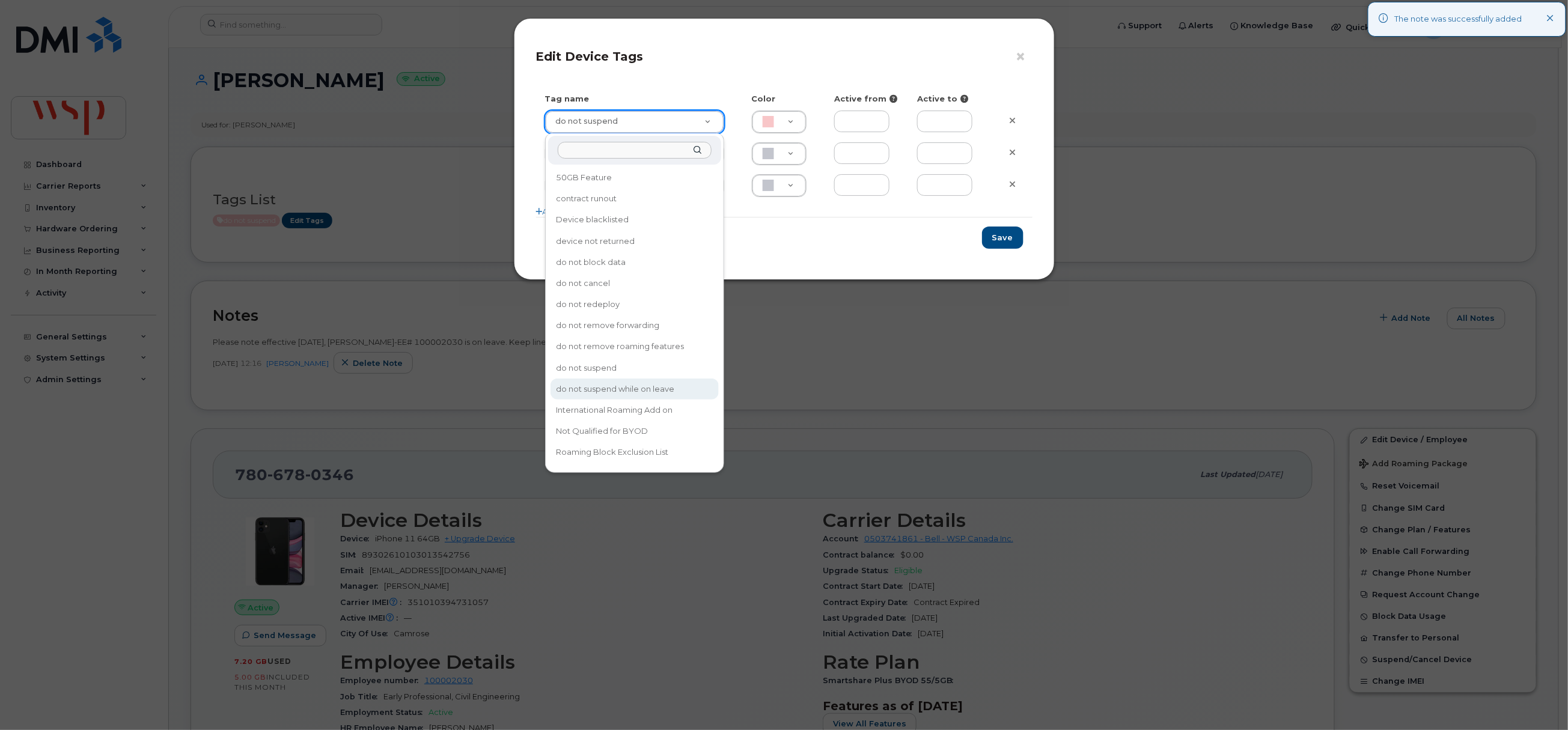
type input "do not suspend while on leave"
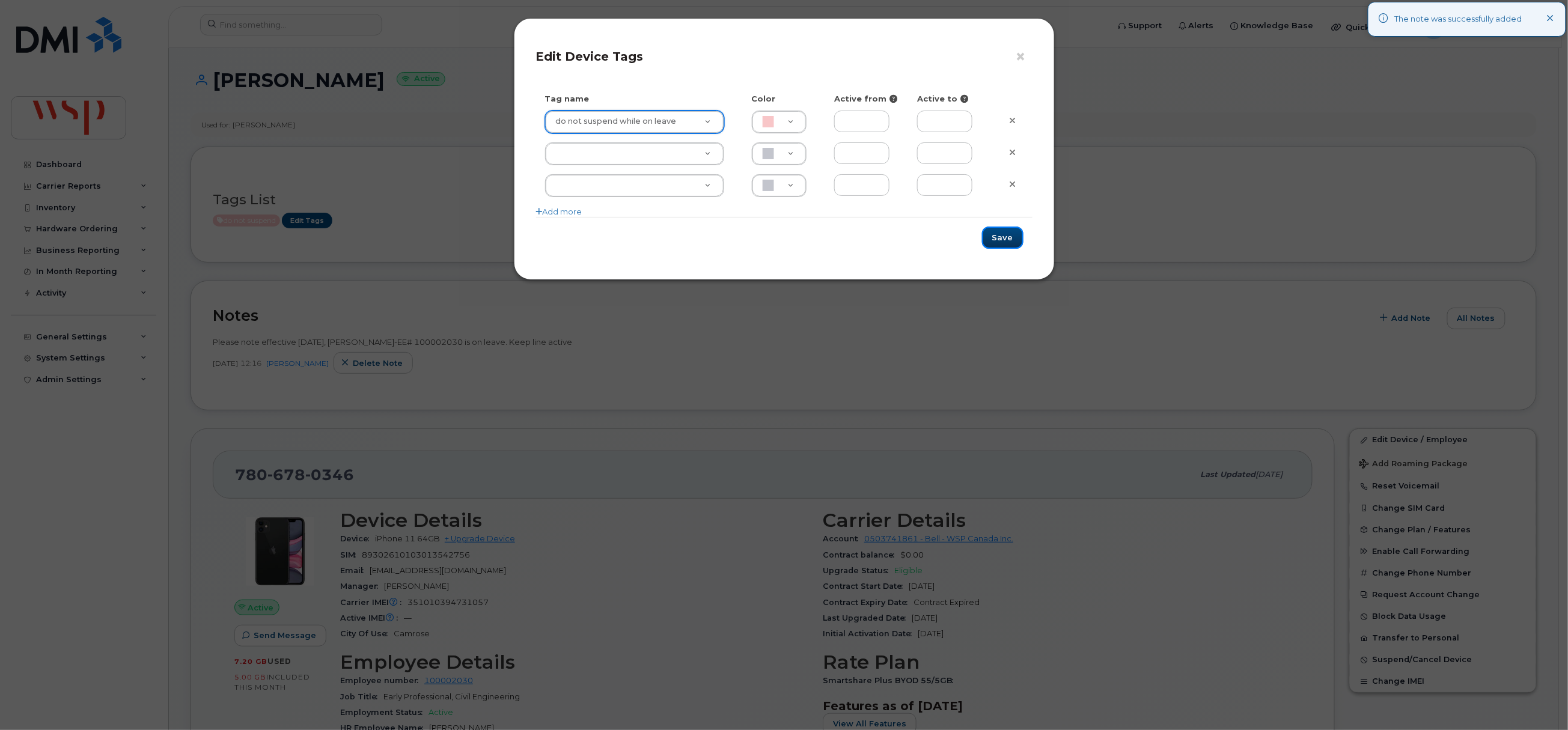
click at [1005, 236] on button "Save" at bounding box center [1003, 238] width 41 height 22
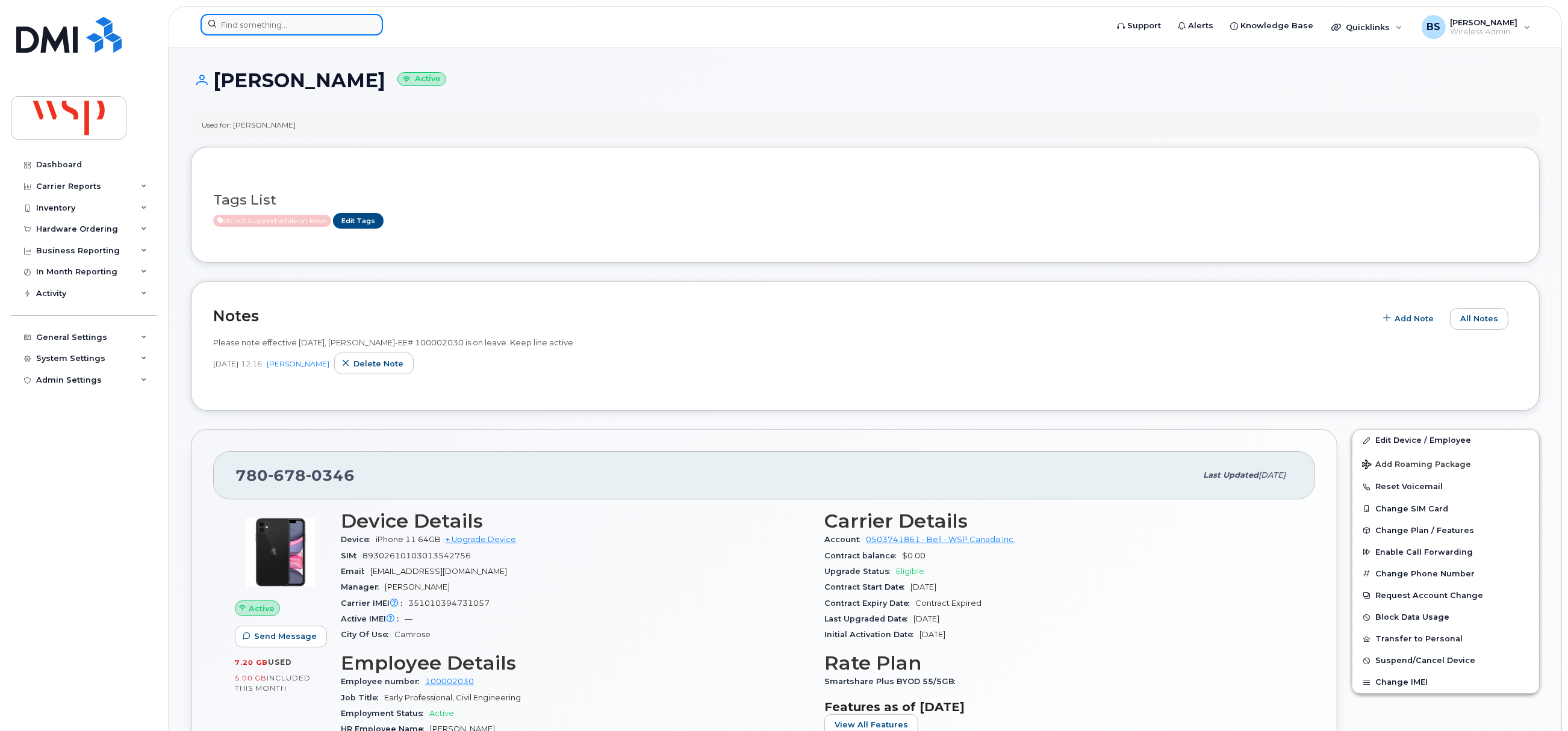
click at [265, 29] on input at bounding box center [292, 25] width 182 height 21
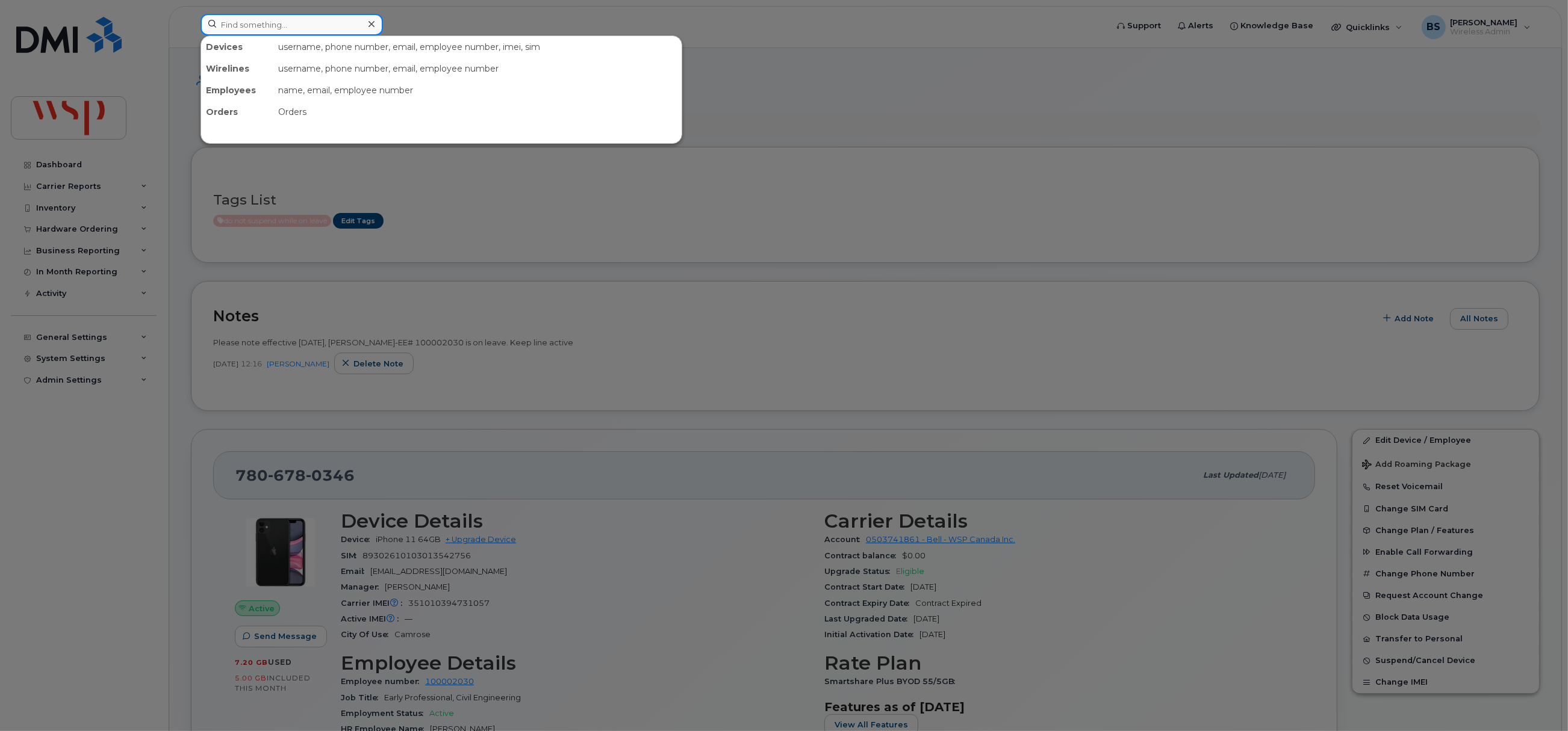
click at [263, 18] on input at bounding box center [292, 25] width 182 height 21
paste input "100008110"
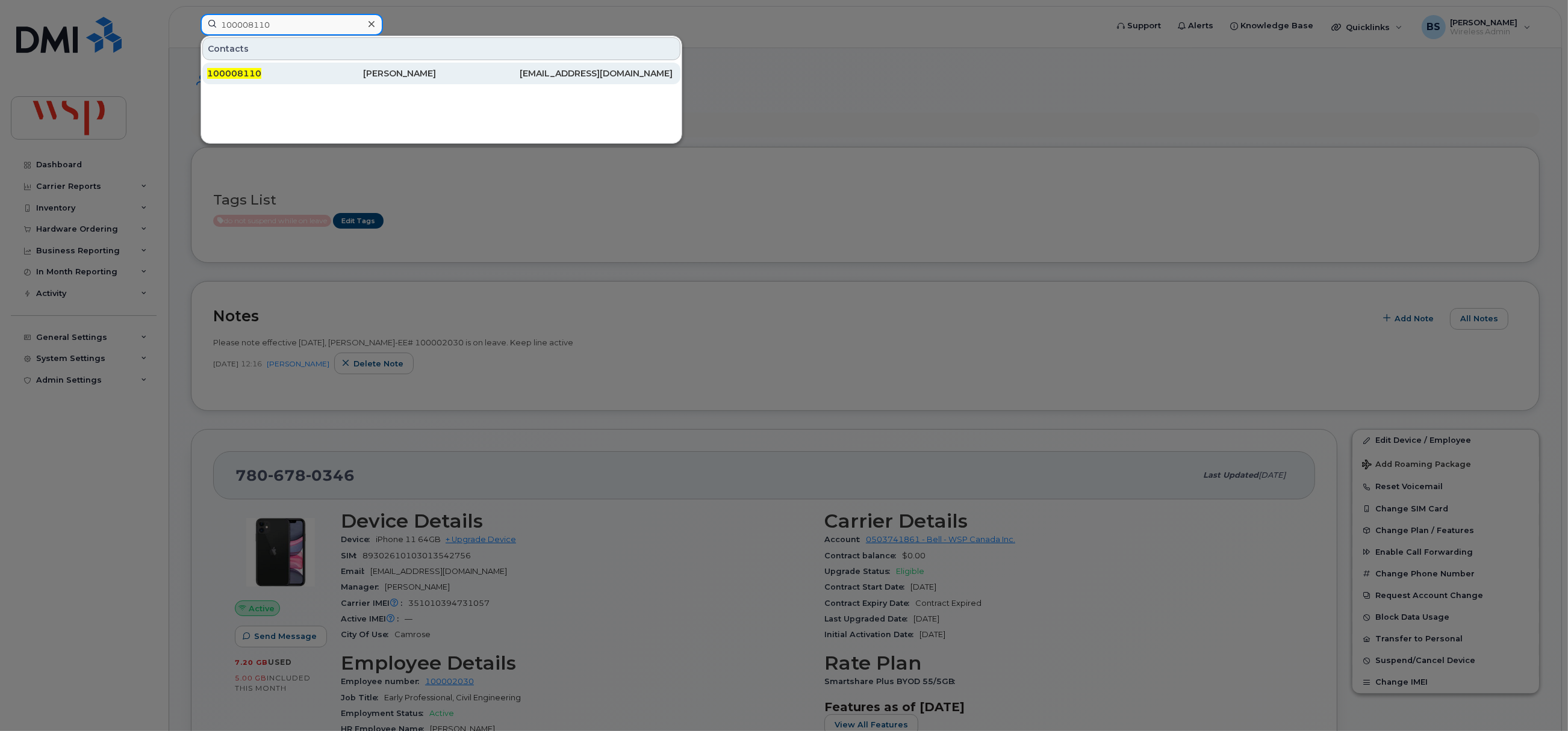
type input "100008110"
click at [229, 72] on span "100008110" at bounding box center [234, 74] width 54 height 11
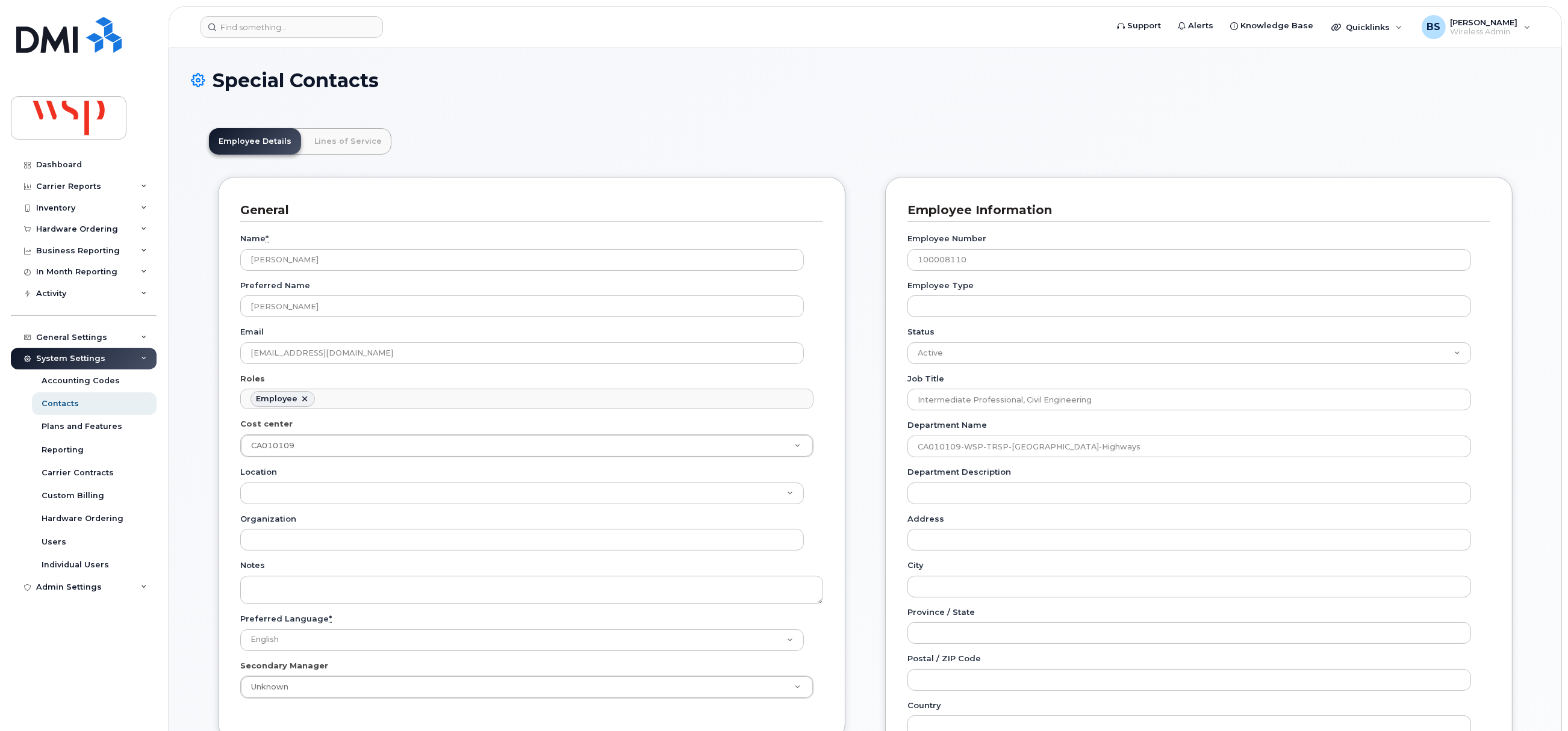
scroll to position [36, 0]
